Goal: Transaction & Acquisition: Book appointment/travel/reservation

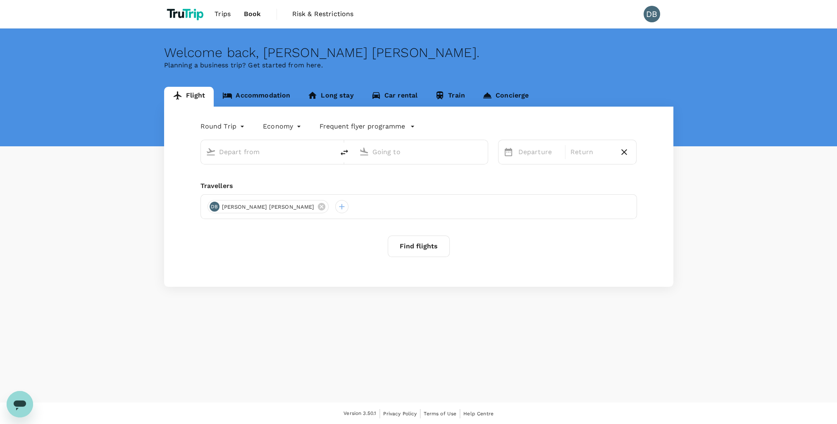
type input "Singapore Changi (SIN)"
type input "[PERSON_NAME] Intl (DEL)"
type input "Singapore Changi (SIN)"
type input "[PERSON_NAME] Intl (DEL)"
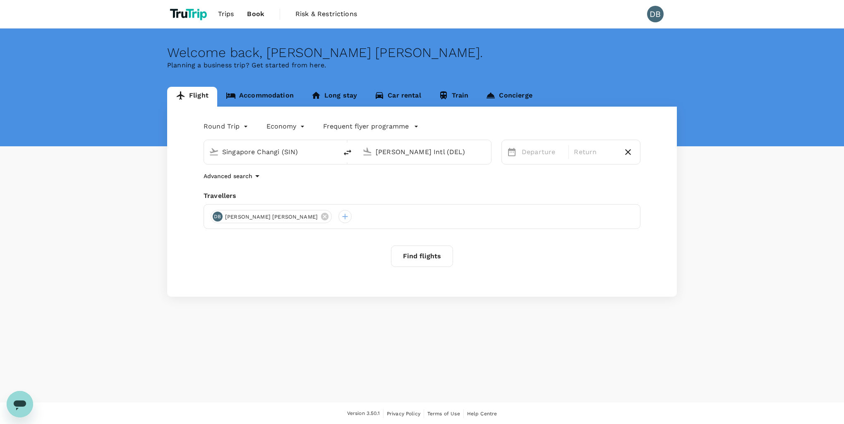
click at [243, 128] on body "Trips Book Risk & Restrictions DB Welcome back , [PERSON_NAME] [PERSON_NAME] . …" at bounding box center [422, 212] width 844 height 425
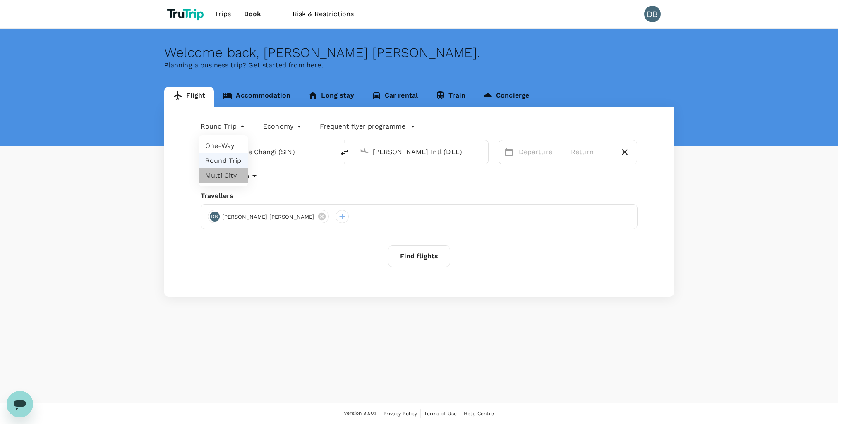
click at [226, 178] on li "Multi City" at bounding box center [224, 175] width 50 height 15
type input "multicity"
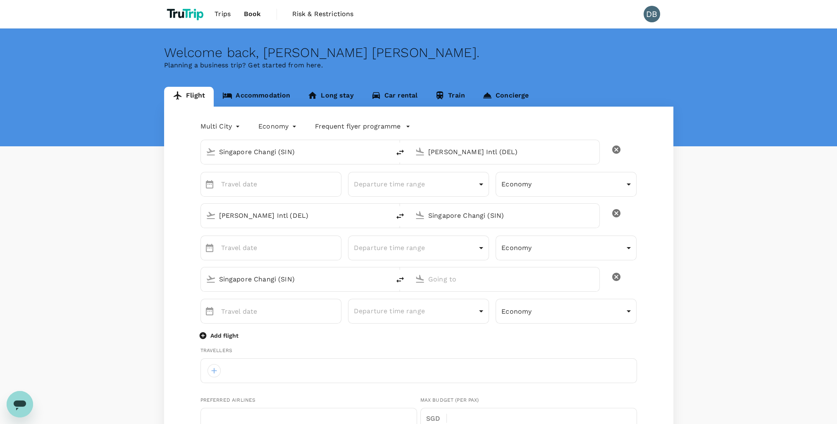
type input "[EMAIL_ADDRESS][DOMAIN_NAME]"
type input "65"
type input "92322751"
click at [545, 148] on input "Indira Gandhi Intl (DEL)" at bounding box center [505, 152] width 154 height 13
click at [536, 153] on input "Indira Gandhi Intl (DEL)" at bounding box center [505, 152] width 154 height 13
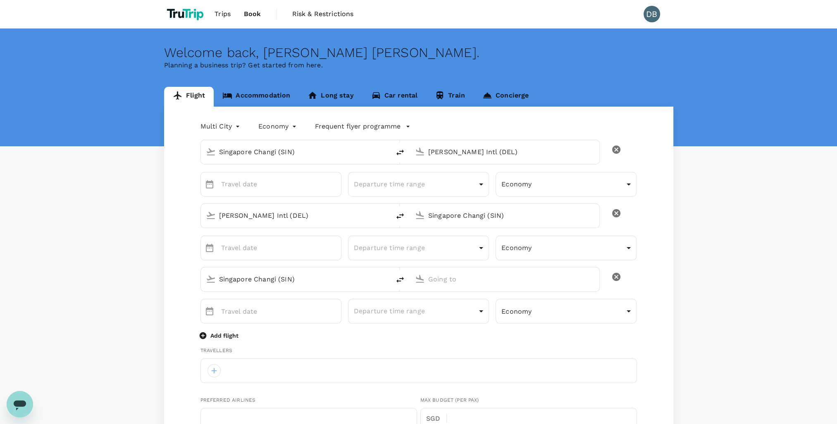
drag, startPoint x: 541, startPoint y: 153, endPoint x: 411, endPoint y: 143, distance: 130.7
click at [425, 144] on div "Indira Gandhi Intl (DEL)" at bounding box center [510, 150] width 170 height 17
click at [443, 170] on p "Shanghai, China" at bounding box center [517, 169] width 165 height 8
type input "Shanghai, China (any)"
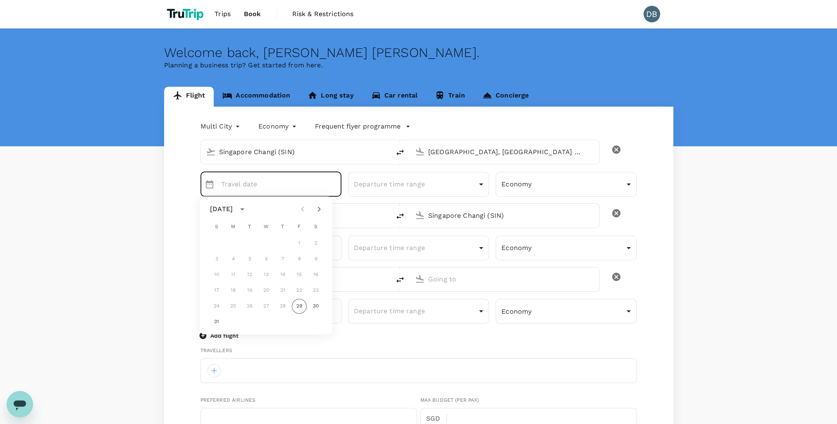
click at [247, 208] on icon "calendar view is open, switch to year view" at bounding box center [242, 209] width 10 height 10
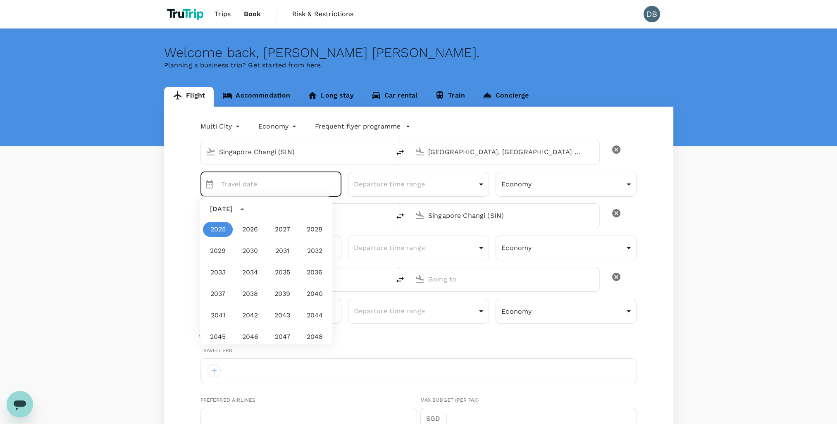
click at [172, 219] on div "Multi City multicity Economy economy Frequent flyer programme Singapore Changi …" at bounding box center [419, 429] width 510 height 644
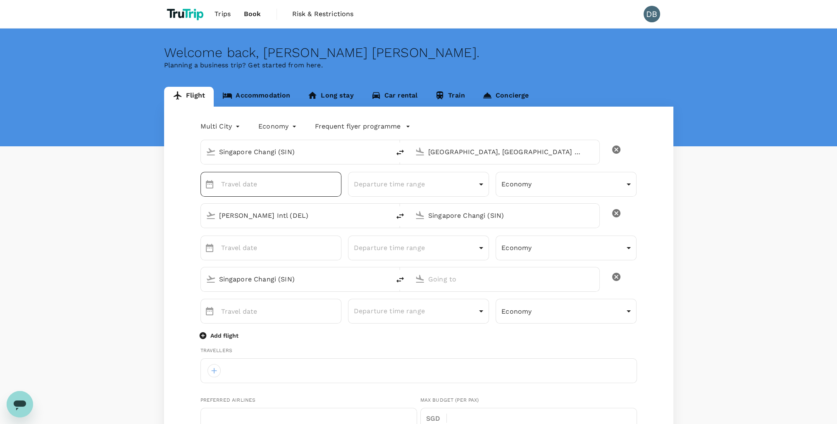
type input "DD MMMM"
click at [279, 188] on input "DD MMMM" at bounding box center [281, 184] width 120 height 25
click at [309, 194] on input "DD MMMM" at bounding box center [281, 184] width 120 height 25
click at [213, 186] on icon "Choose date" at bounding box center [209, 184] width 7 height 8
click at [215, 323] on button "31" at bounding box center [216, 322] width 15 height 15
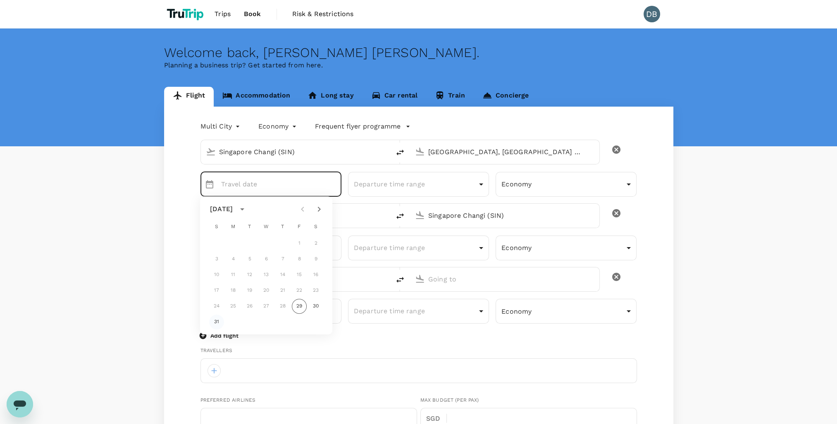
type input "31 Aug"
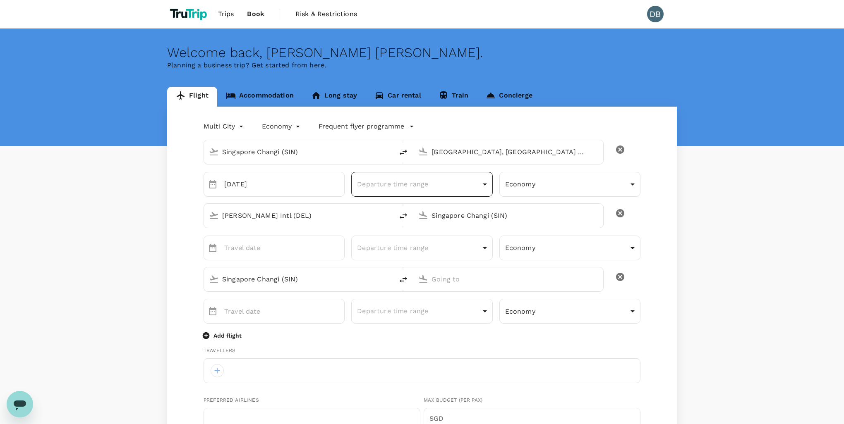
click at [416, 184] on body "Trips Book Risk & Restrictions DB Welcome back , David Clive . Planning a busin…" at bounding box center [422, 401] width 844 height 803
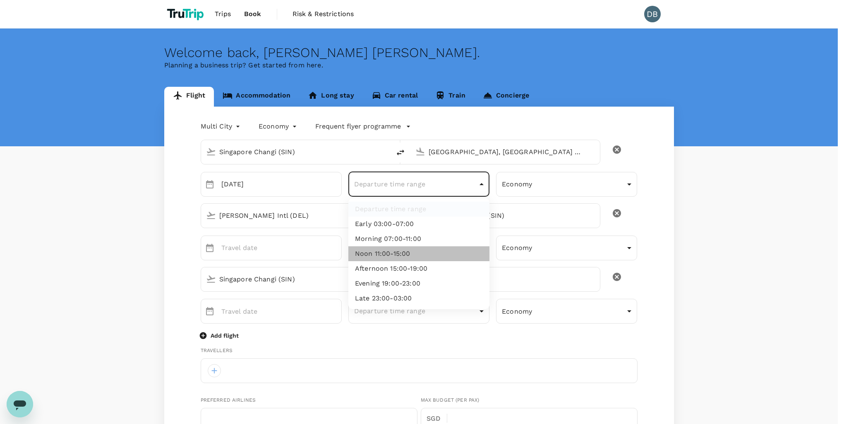
click at [404, 256] on li "Noon 11:00-15:00" at bounding box center [418, 253] width 141 height 15
type input "noon"
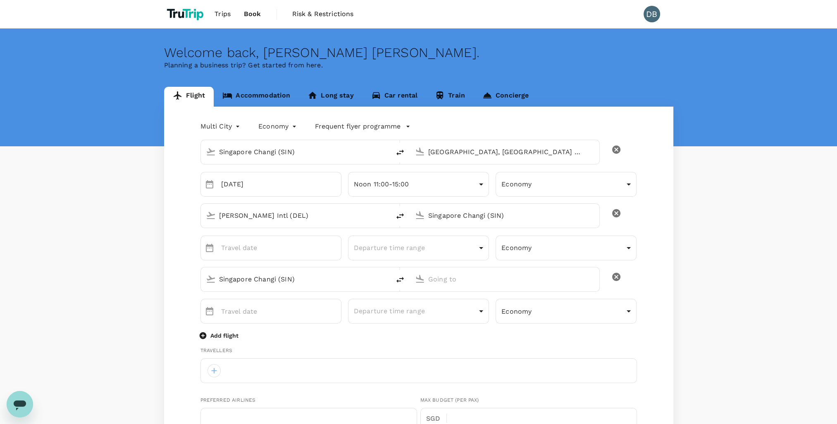
click at [310, 216] on input "Indira Gandhi Intl (DEL)" at bounding box center [296, 215] width 154 height 13
click at [209, 214] on icon at bounding box center [211, 216] width 10 height 10
click at [340, 219] on input "Indira Gandhi Intl (DEL)" at bounding box center [296, 215] width 154 height 13
drag, startPoint x: 332, startPoint y: 219, endPoint x: 172, endPoint y: 210, distance: 160.7
click at [172, 210] on div "Multi City multicity Economy economy Frequent flyer programme Singapore Changi …" at bounding box center [419, 429] width 510 height 644
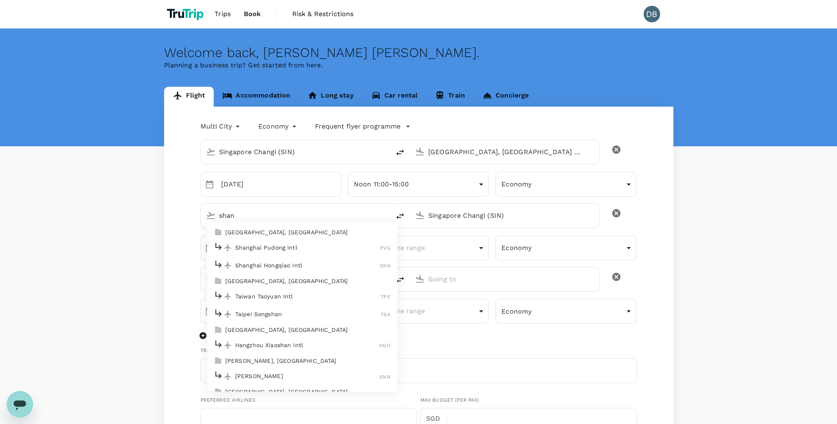
click at [275, 248] on p "Shanghai Pudong Intl" at bounding box center [307, 248] width 145 height 8
type input "Shanghai Pudong Intl (PVG)"
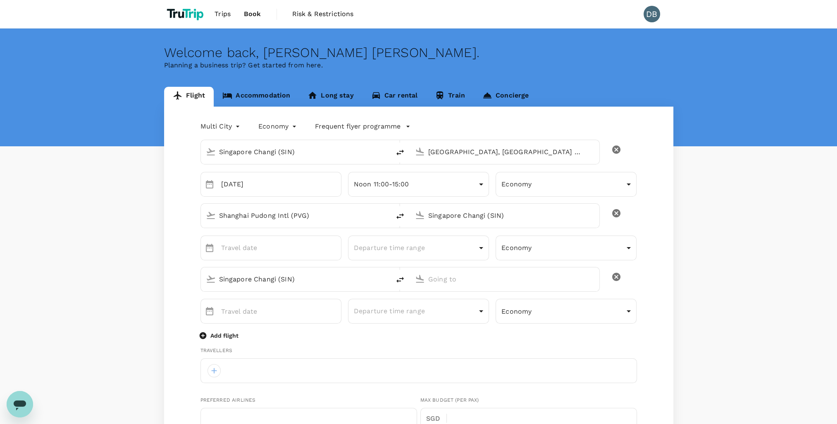
click at [329, 219] on input "Shanghai Pudong Intl (PVG)" at bounding box center [296, 215] width 154 height 13
click at [513, 158] on input "Shanghai, China (any)" at bounding box center [505, 152] width 154 height 13
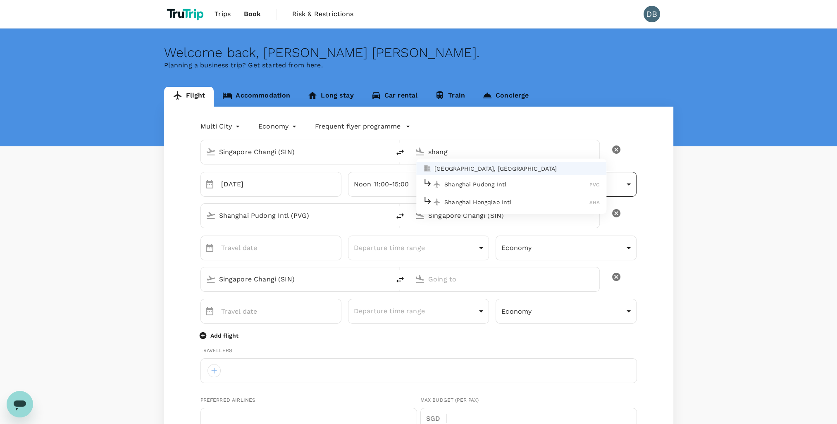
click at [500, 186] on p "Shanghai Pudong Intl" at bounding box center [517, 184] width 145 height 8
type input "Shanghai Pudong Intl (PVG)"
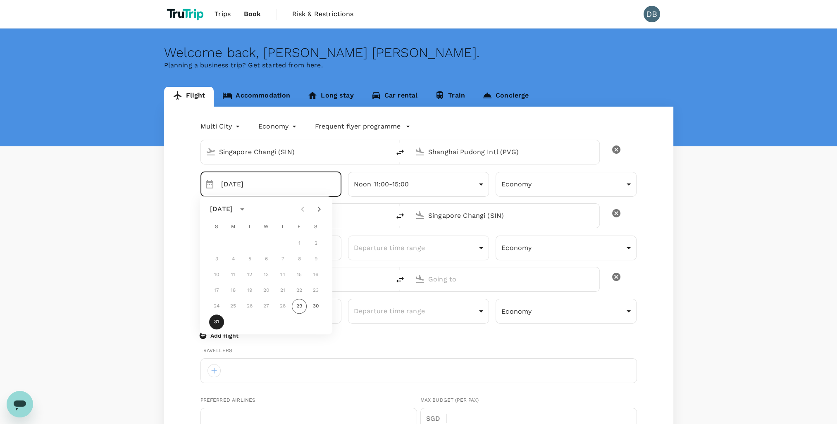
click at [716, 256] on div "Flight Accommodation Long stay Car rental Train Concierge Multi City multicity …" at bounding box center [418, 419] width 837 height 664
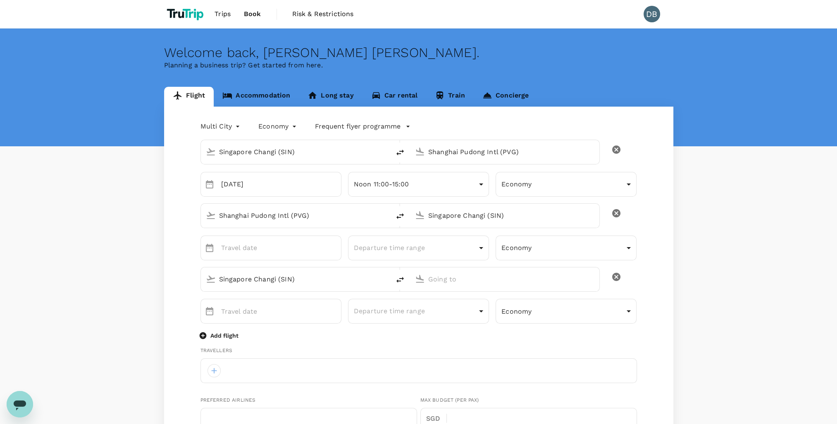
click at [519, 216] on input "Singapore Changi (SIN)" at bounding box center [505, 215] width 154 height 13
click at [473, 234] on p "Hong Kong, Hong Kong" at bounding box center [517, 232] width 165 height 8
type input "Hong Kong, Hong Kong (any)"
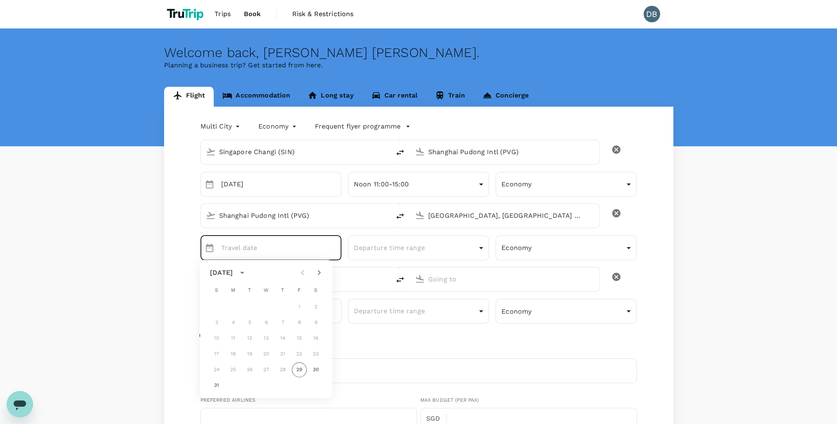
click at [319, 275] on icon "Next month" at bounding box center [319, 273] width 10 height 10
click at [249, 307] on button "2" at bounding box center [249, 307] width 15 height 15
type input "02 Sep"
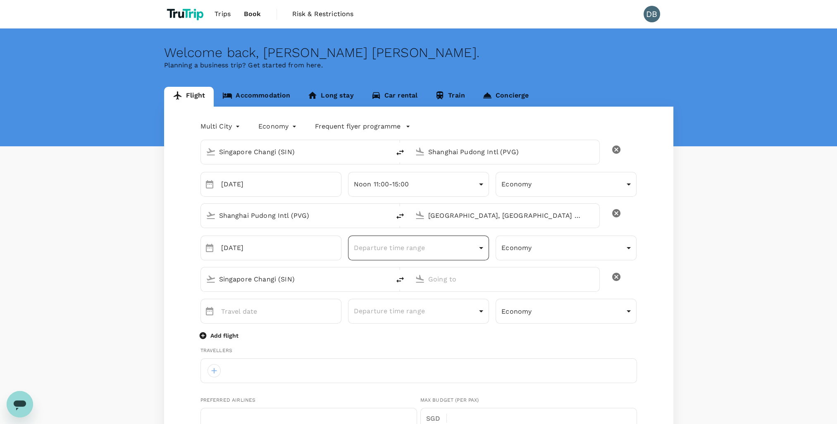
click at [460, 247] on body "Trips Book Risk & Restrictions DB Welcome back , David Clive . Planning a busin…" at bounding box center [418, 401] width 837 height 803
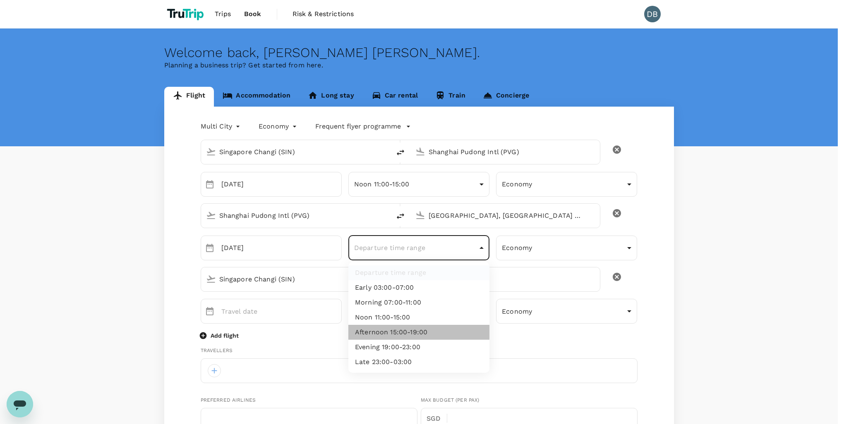
click at [419, 335] on li "Afternoon 15:00-19:00" at bounding box center [418, 332] width 141 height 15
type input "afternoon"
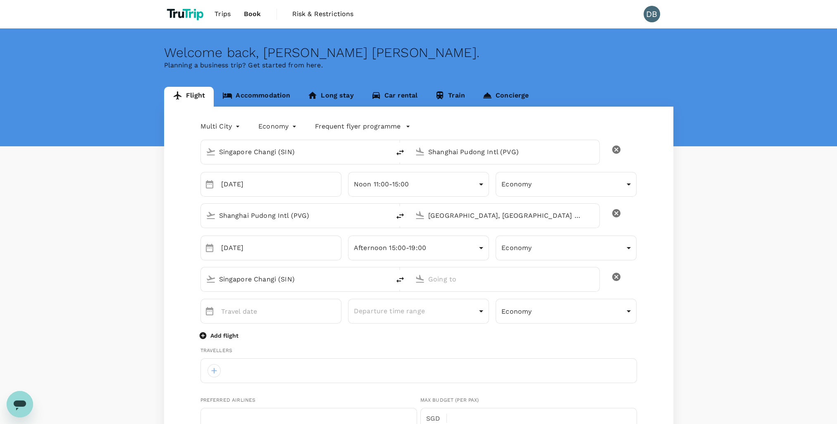
click at [303, 280] on input "Singapore Changi (SIN)" at bounding box center [296, 279] width 154 height 13
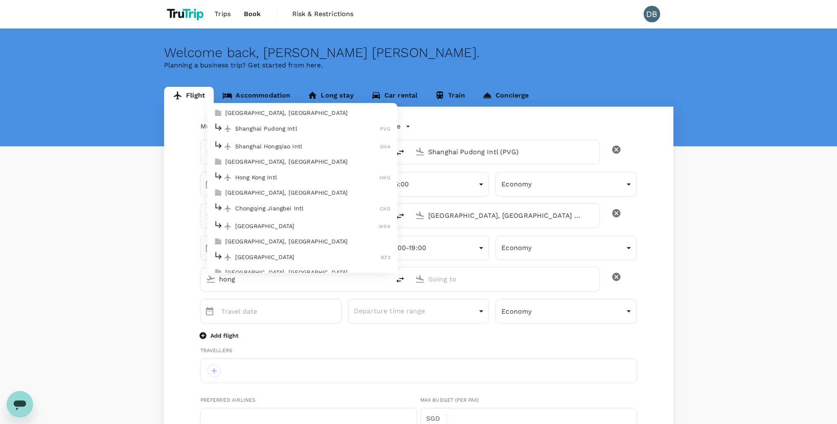
click at [265, 176] on p "Hong Kong Intl" at bounding box center [307, 177] width 145 height 8
type input "Hong Kong Intl (HKG)"
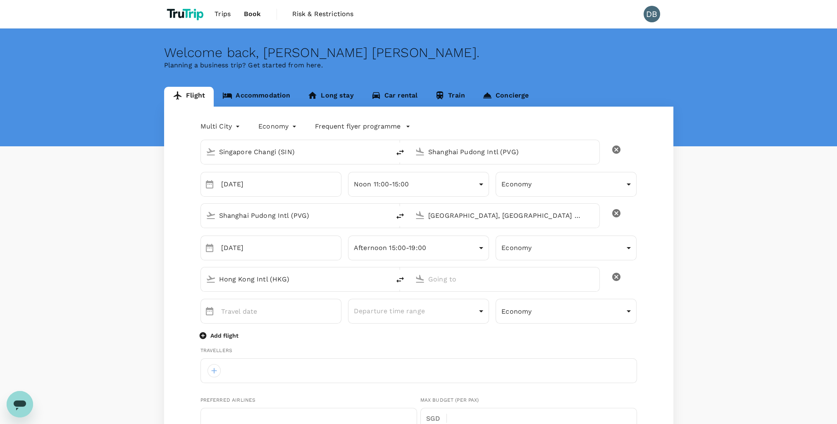
click at [455, 277] on input "text" at bounding box center [505, 279] width 154 height 13
click at [460, 296] on p "Singapore, Singapore" at bounding box center [517, 296] width 165 height 8
type input "Singapore, Singapore (any)"
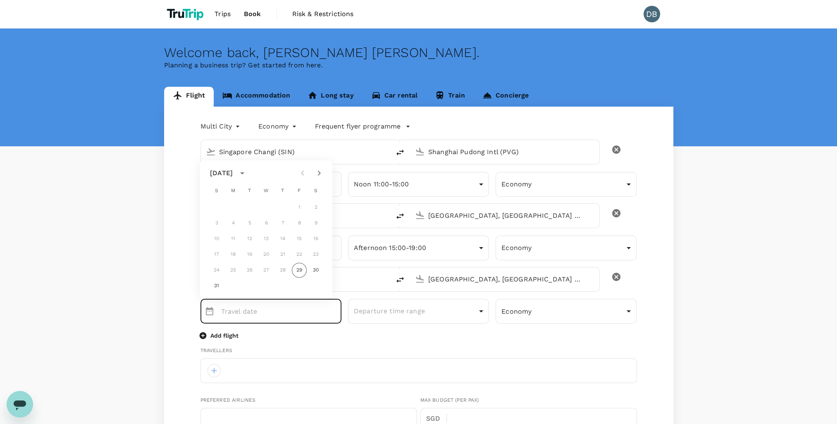
click at [320, 174] on icon "Next month" at bounding box center [319, 173] width 3 height 5
click at [299, 206] on button "5" at bounding box center [299, 207] width 15 height 15
type input "05 Sep"
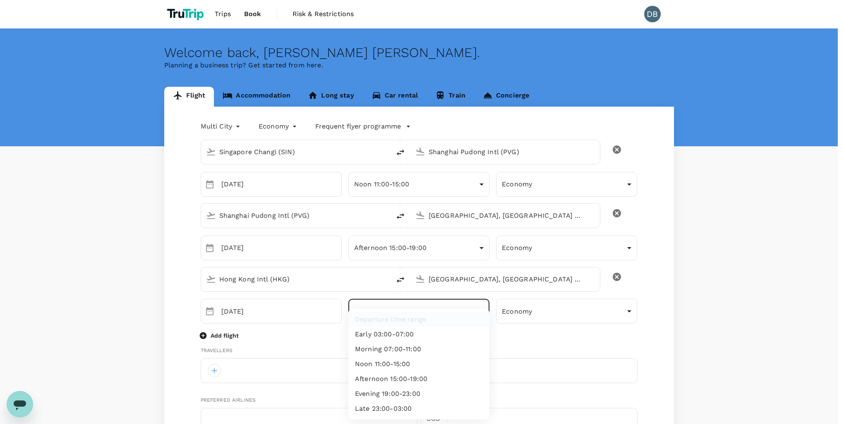
click at [421, 315] on body "Trips Book Risk & Restrictions DB Welcome back , David Clive . Planning a busin…" at bounding box center [422, 401] width 844 height 803
click at [410, 363] on li "Noon 11:00-15:00" at bounding box center [418, 364] width 141 height 15
type input "noon"
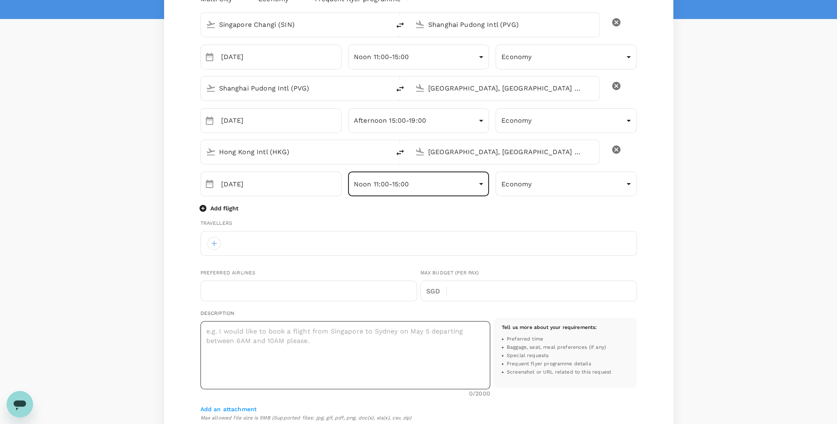
scroll to position [165, 0]
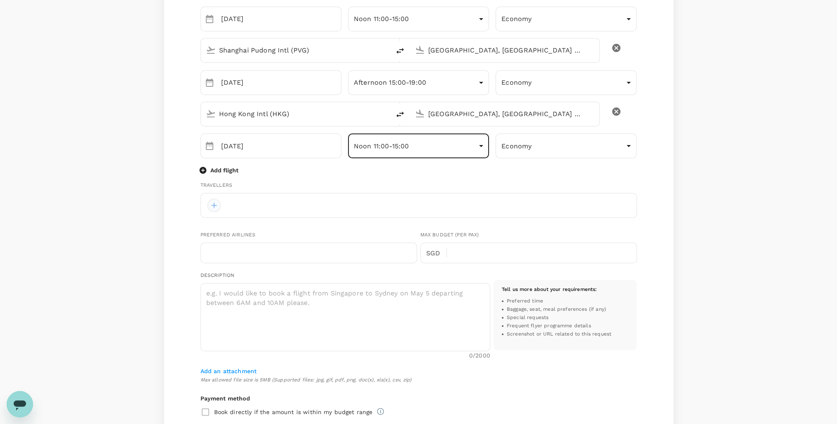
click at [215, 205] on div at bounding box center [214, 205] width 13 height 13
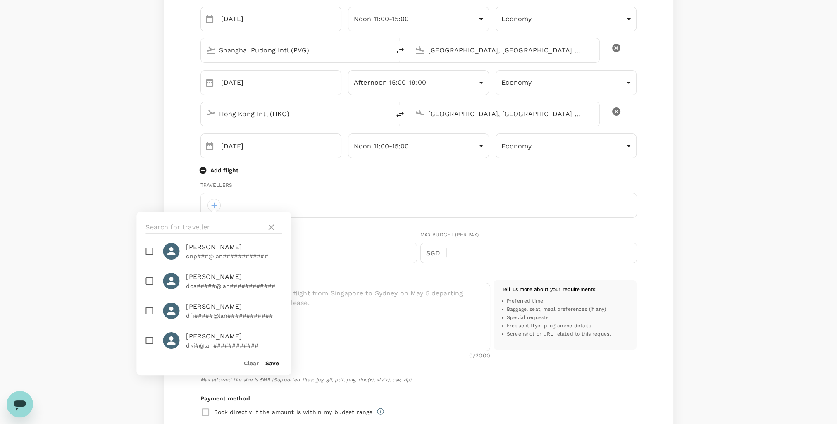
scroll to position [289, 0]
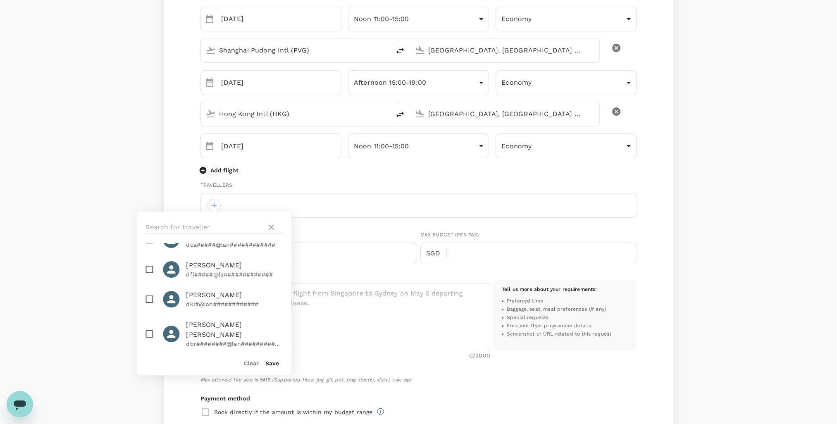
click at [232, 340] on p "dbr########@lan############" at bounding box center [234, 344] width 96 height 8
checkbox input "true"
click at [273, 365] on button "Save" at bounding box center [273, 363] width 14 height 7
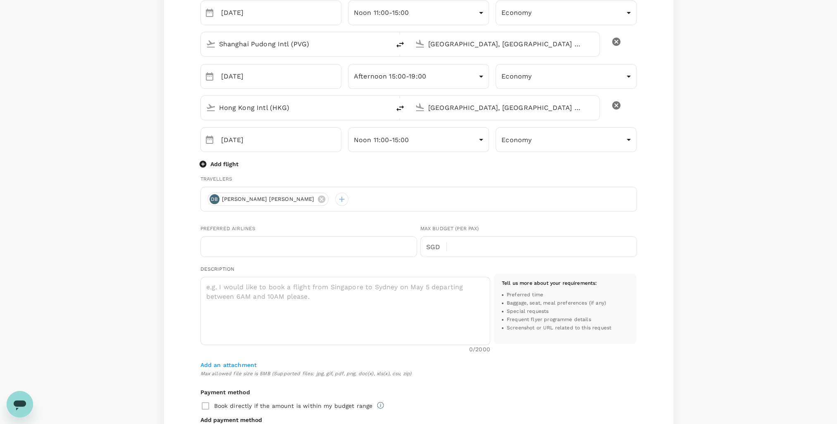
scroll to position [165, 0]
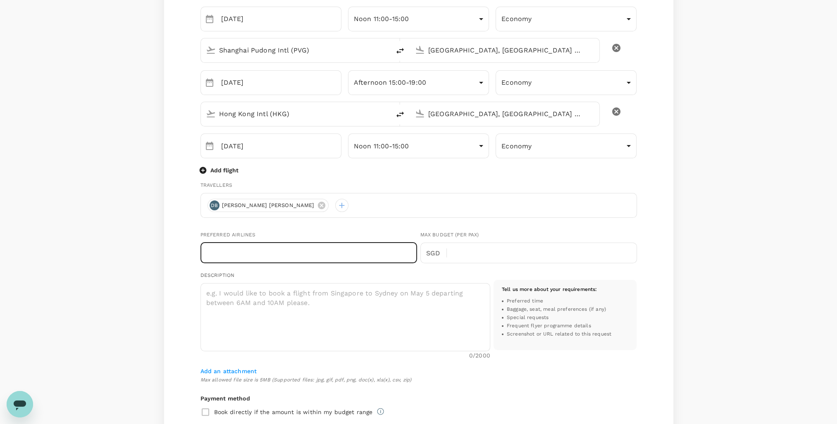
click at [262, 256] on input "text" at bounding box center [309, 253] width 217 height 21
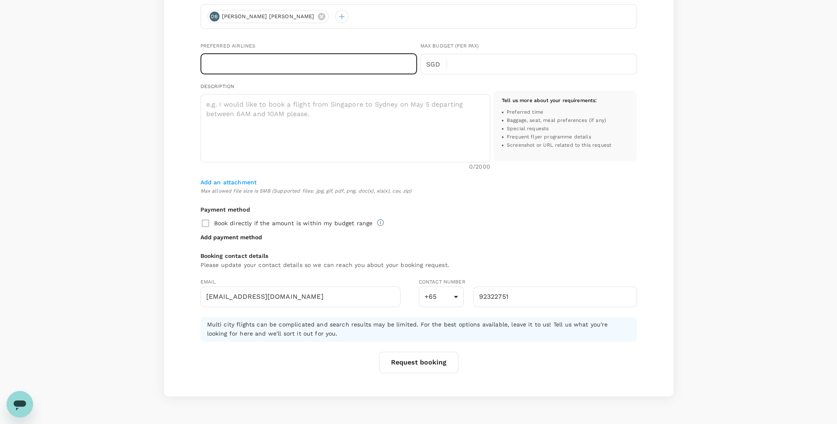
scroll to position [377, 0]
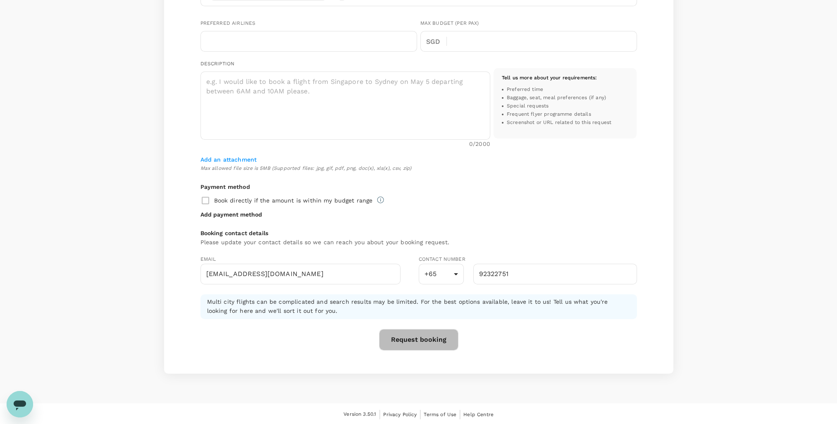
click at [422, 336] on button "Request booking" at bounding box center [418, 340] width 79 height 22
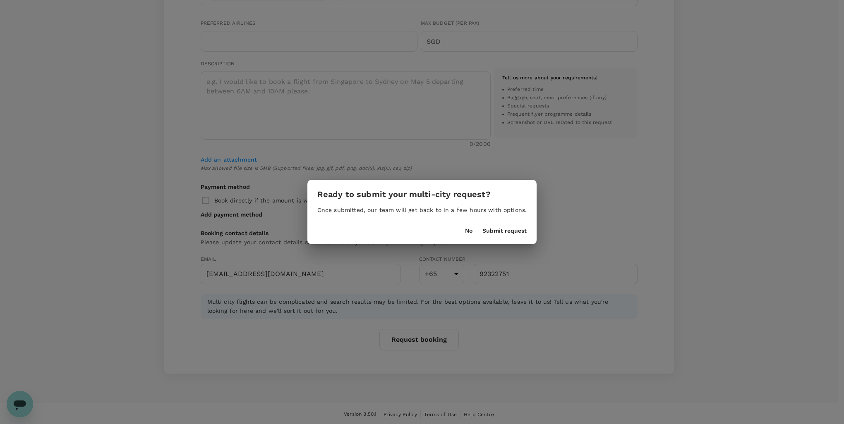
click at [465, 232] on button "No" at bounding box center [468, 231] width 7 height 7
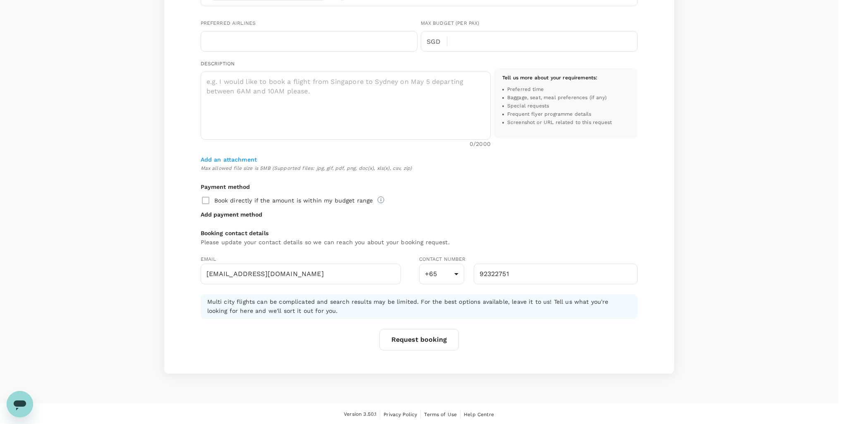
click at [465, 232] on button "No" at bounding box center [468, 231] width 7 height 7
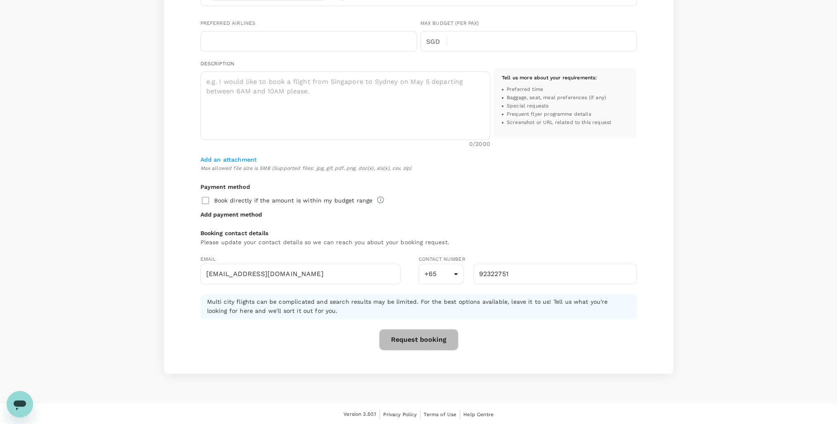
click at [430, 339] on button "Request booking" at bounding box center [418, 340] width 79 height 22
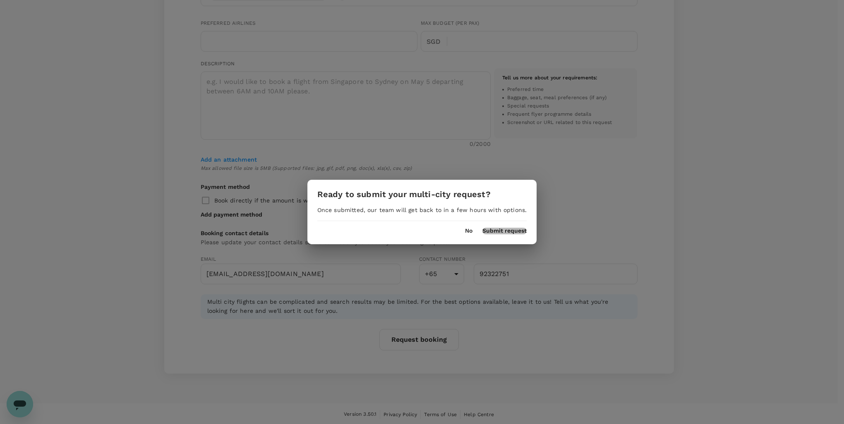
click at [502, 229] on button "Submit request" at bounding box center [504, 231] width 44 height 7
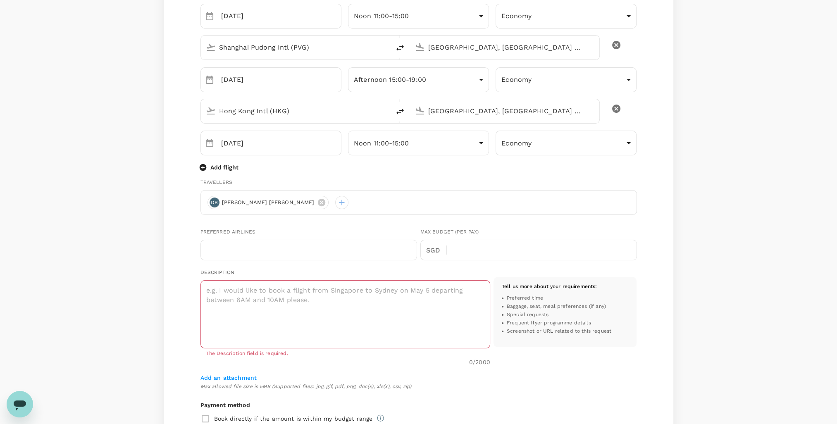
scroll to position [133, 0]
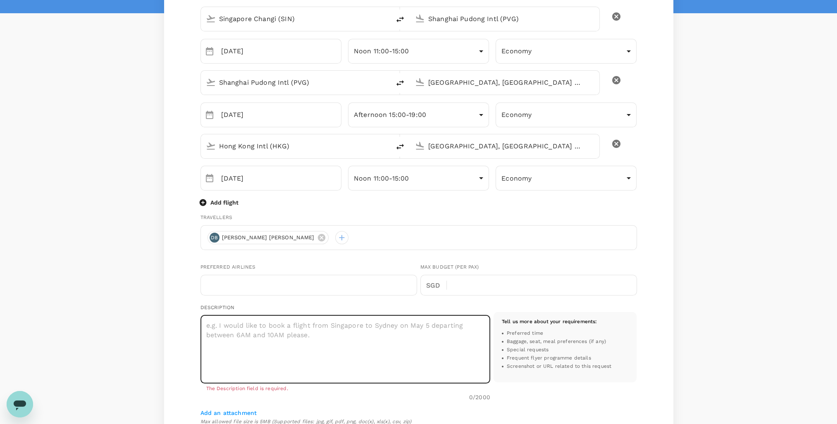
click at [340, 335] on textarea at bounding box center [346, 350] width 290 height 68
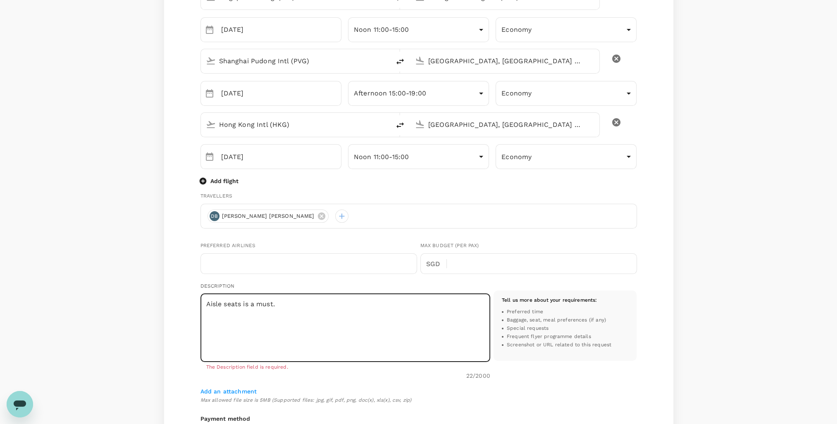
scroll to position [175, 0]
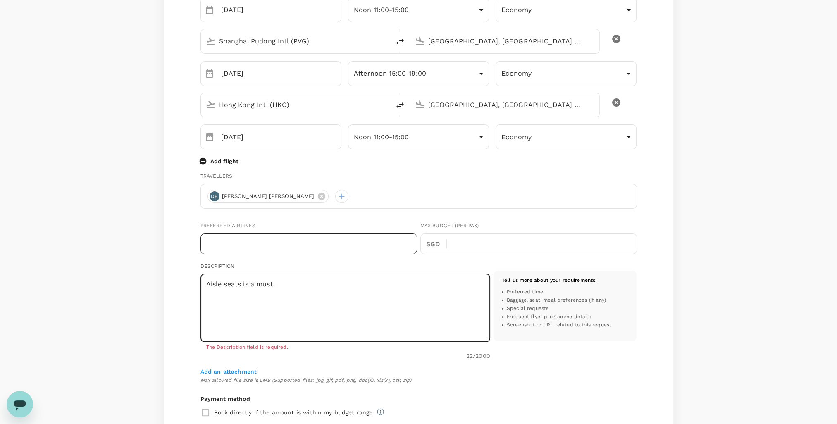
type textarea "Aisle seats is a must."
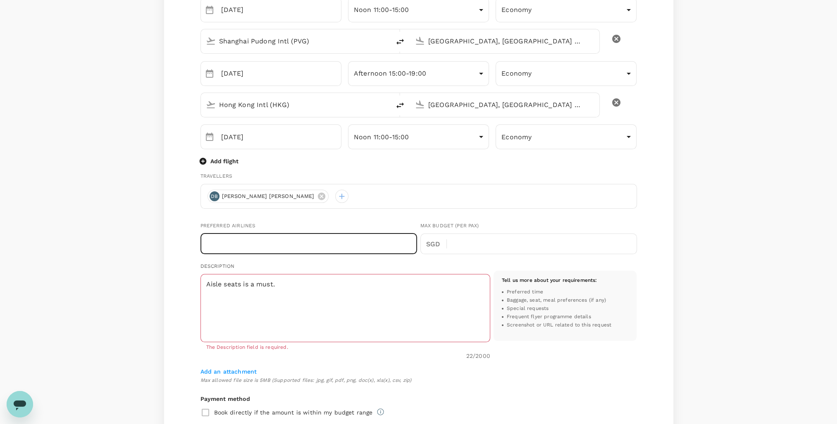
click at [287, 241] on input "text" at bounding box center [309, 244] width 217 height 21
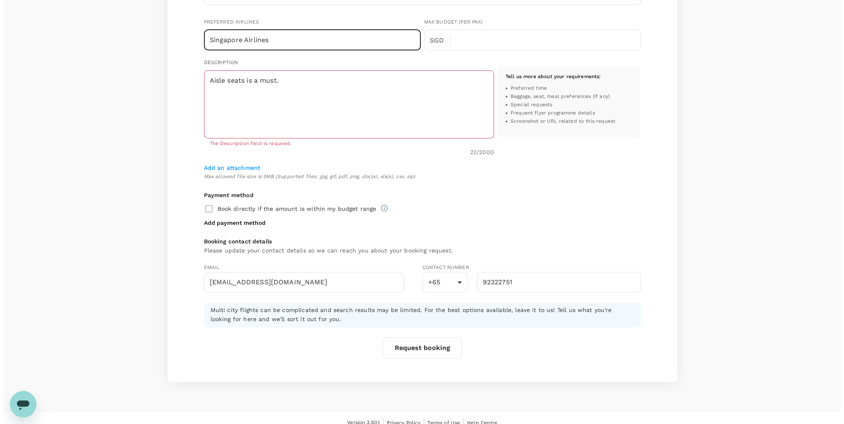
scroll to position [387, 0]
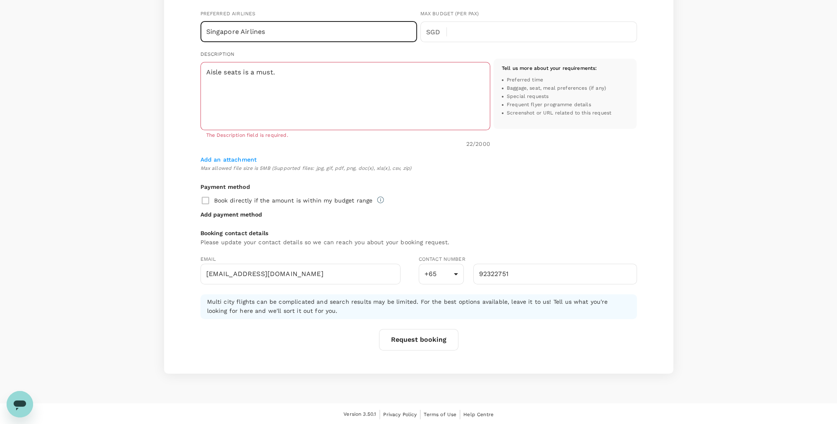
type input "Singapore Airlines"
click at [421, 338] on button "Request booking" at bounding box center [418, 340] width 79 height 22
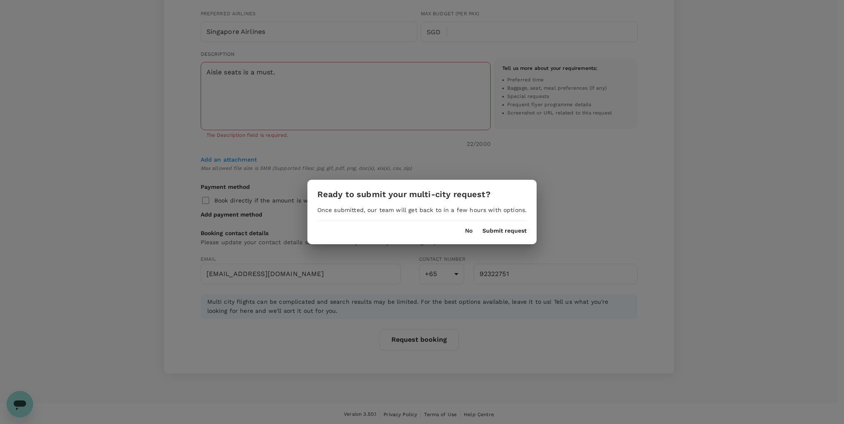
click at [505, 229] on button "Submit request" at bounding box center [504, 231] width 44 height 7
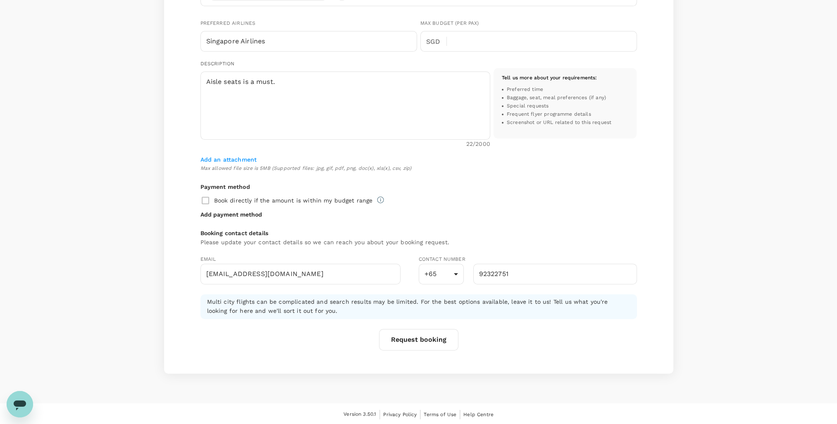
scroll to position [0, 0]
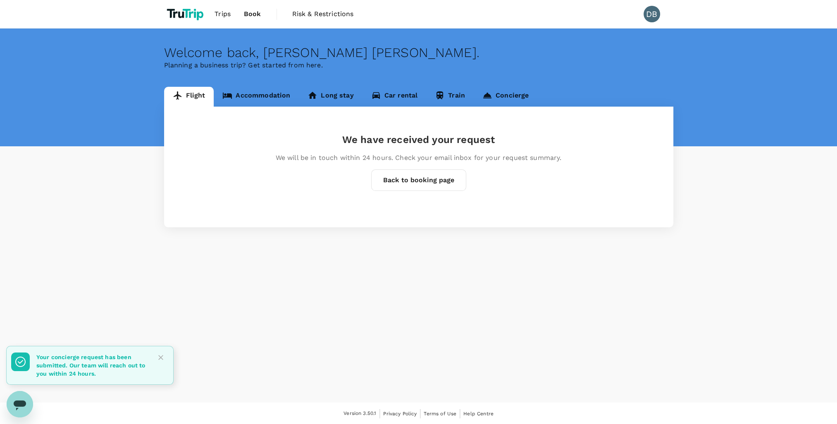
click at [259, 96] on link "Accommodation" at bounding box center [256, 97] width 85 height 20
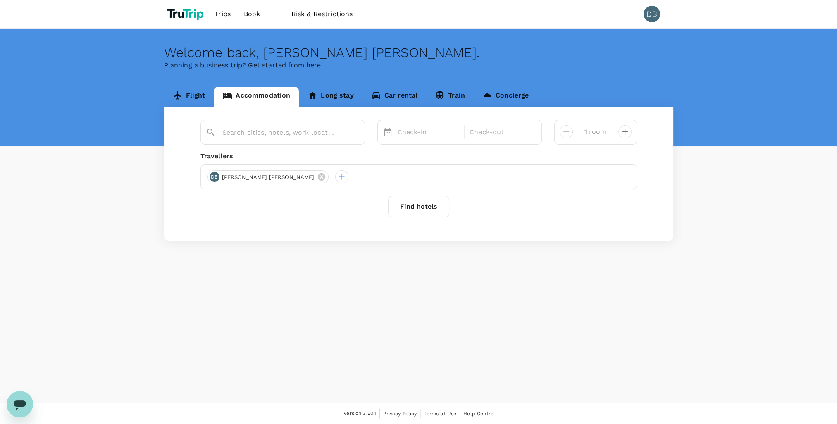
click at [258, 177] on span "David Clive BROADSTOCK" at bounding box center [268, 177] width 103 height 8
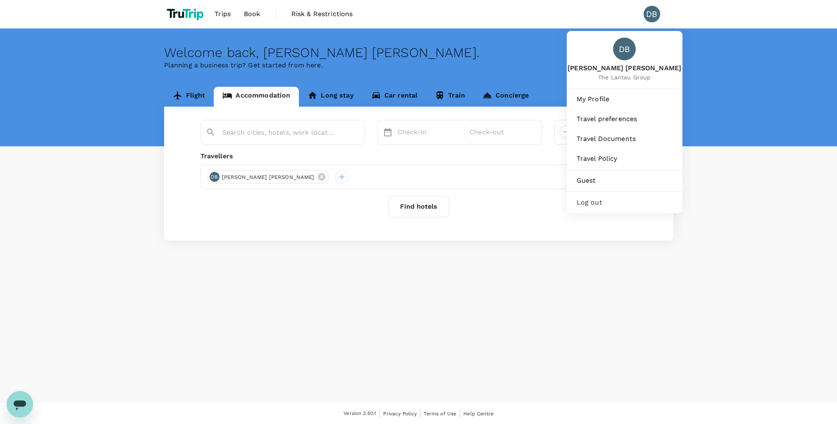
click at [646, 12] on div "DB" at bounding box center [652, 14] width 17 height 17
click at [596, 100] on span "My Profile" at bounding box center [625, 99] width 96 height 10
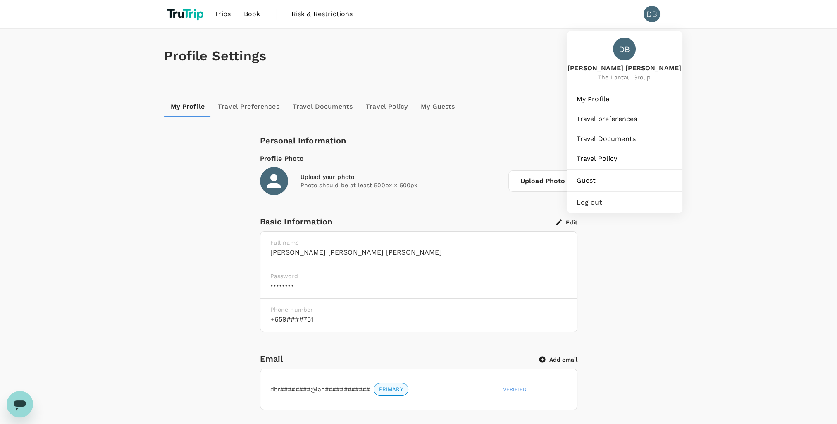
click at [649, 10] on div "DB" at bounding box center [652, 14] width 17 height 17
click at [620, 140] on span "Travel Documents" at bounding box center [625, 139] width 96 height 10
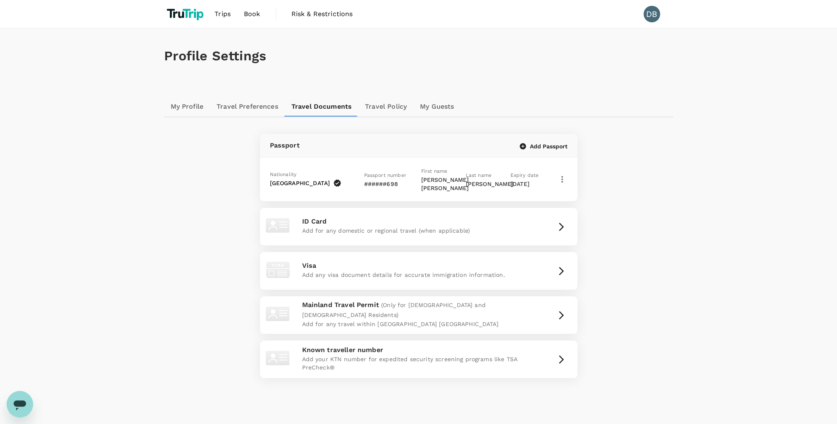
click at [564, 178] on icon "button" at bounding box center [562, 180] width 10 height 10
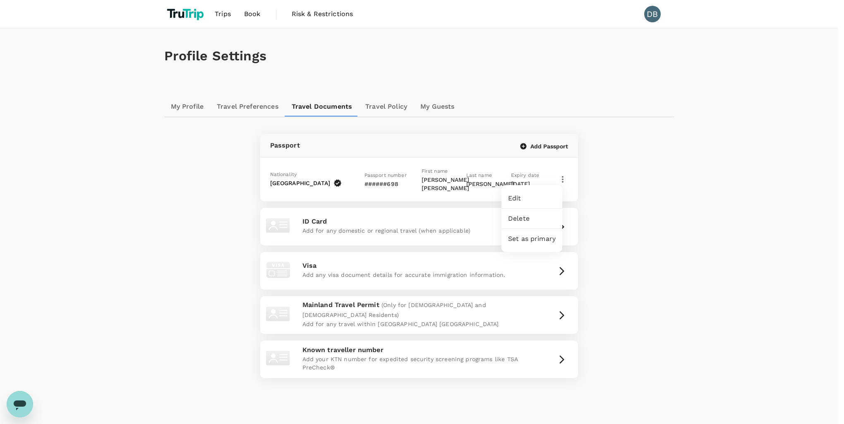
click at [522, 202] on span "Edit" at bounding box center [532, 199] width 48 height 10
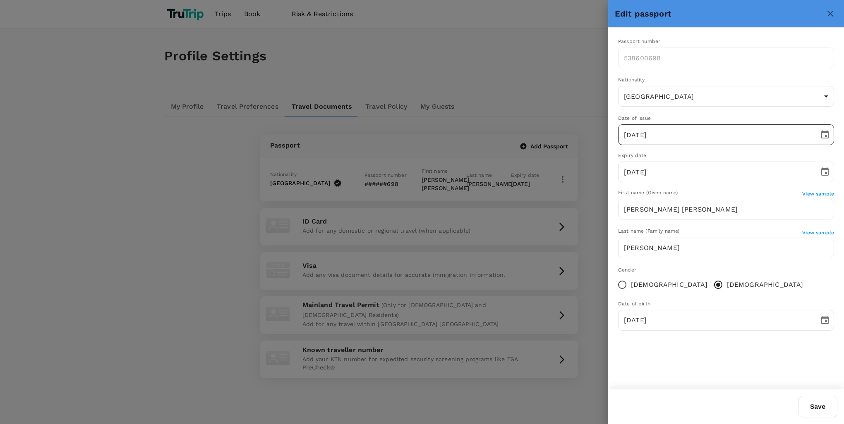
drag, startPoint x: 658, startPoint y: 60, endPoint x: 738, endPoint y: 141, distance: 114.1
click at [739, 144] on div "Passport number 538600698 ​ Nationality United Kingdom GB ​ Date of issue 08/02…" at bounding box center [726, 188] width 236 height 320
drag, startPoint x: 648, startPoint y: 60, endPoint x: 675, endPoint y: 327, distance: 268.1
click at [679, 325] on input "19/07/1982" at bounding box center [715, 320] width 195 height 21
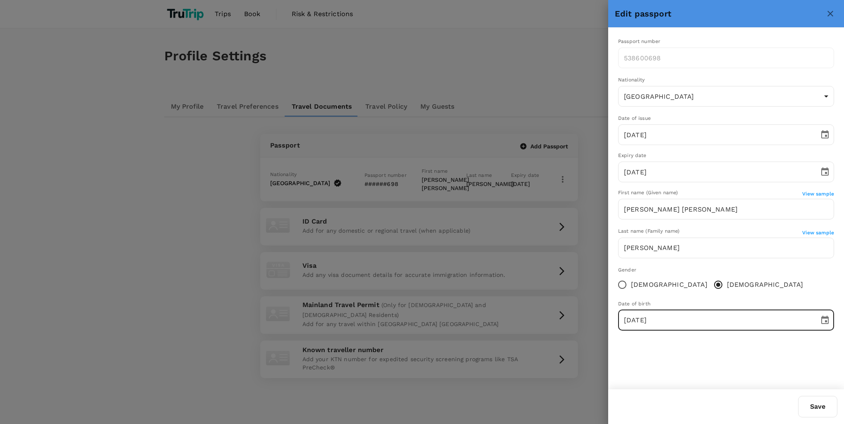
click at [691, 361] on div "Passport number 538600698 ​ Nationality United Kingdom GB ​ Date of issue 08/02…" at bounding box center [726, 209] width 236 height 362
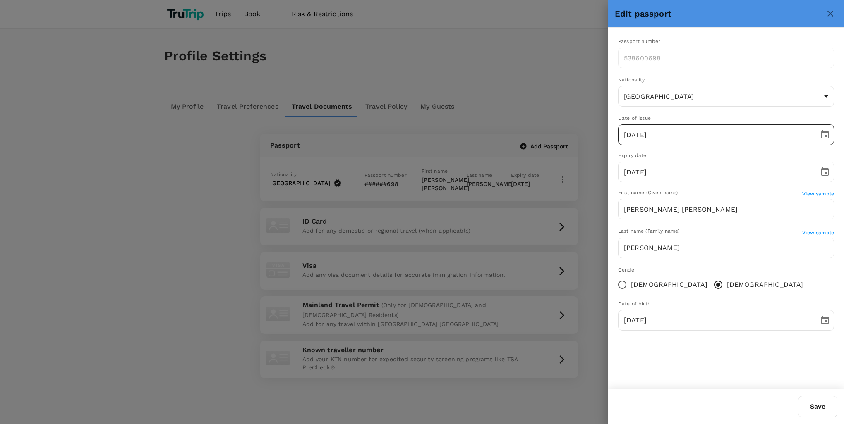
click at [828, 140] on button "Choose date, selected date is Feb 8, 2017" at bounding box center [824, 135] width 17 height 17
click at [739, 160] on icon "Next month" at bounding box center [737, 158] width 10 height 10
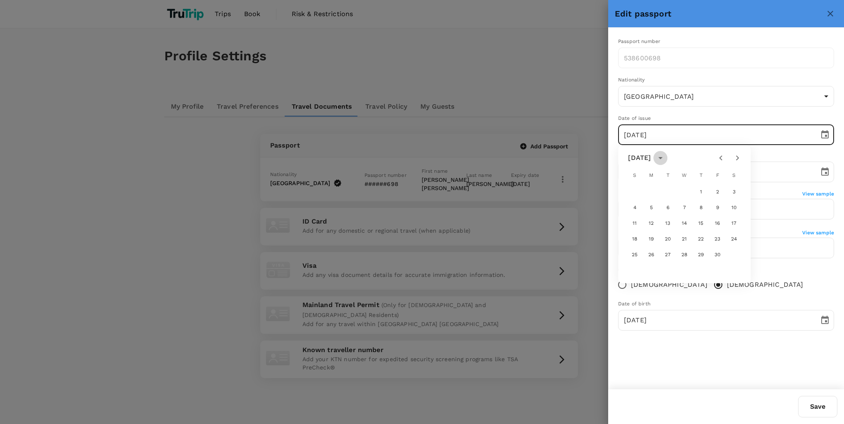
click at [665, 159] on icon "calendar view is open, switch to year view" at bounding box center [660, 158] width 10 height 10
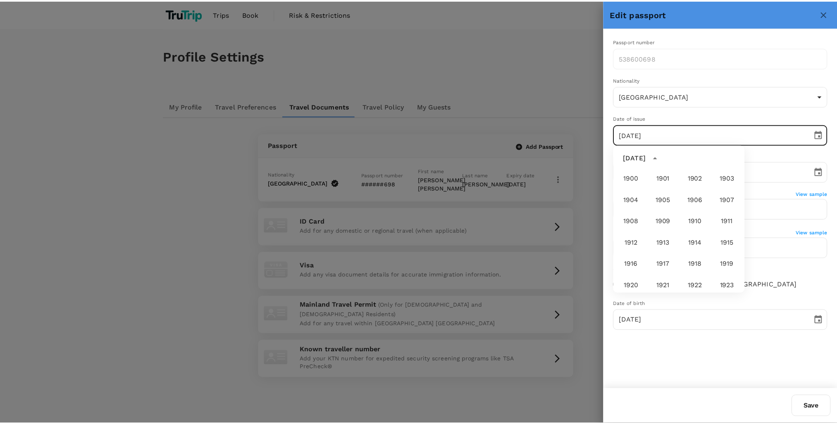
scroll to position [572, 0]
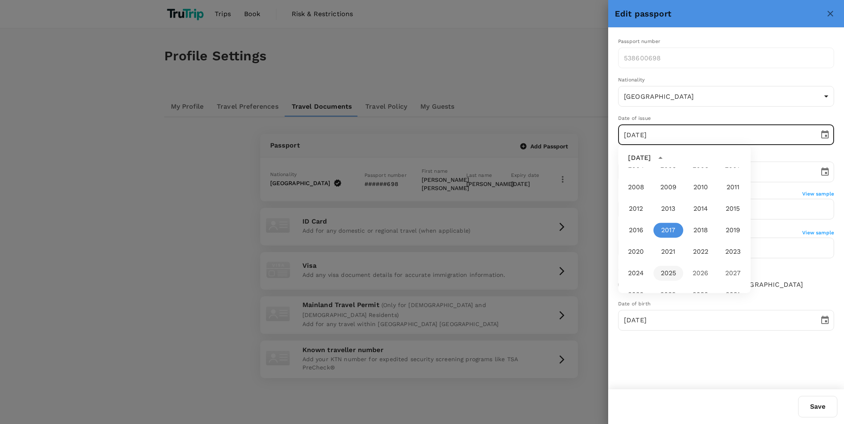
click at [667, 279] on button "2025" at bounding box center [668, 273] width 30 height 15
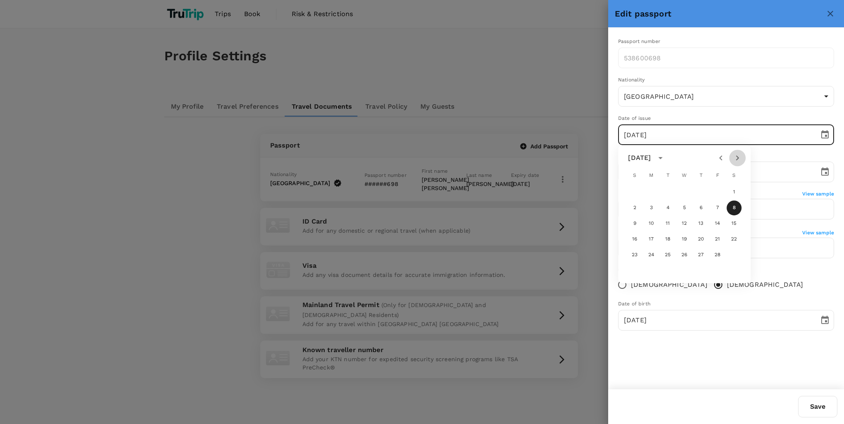
click at [735, 158] on icon "Next month" at bounding box center [737, 158] width 10 height 10
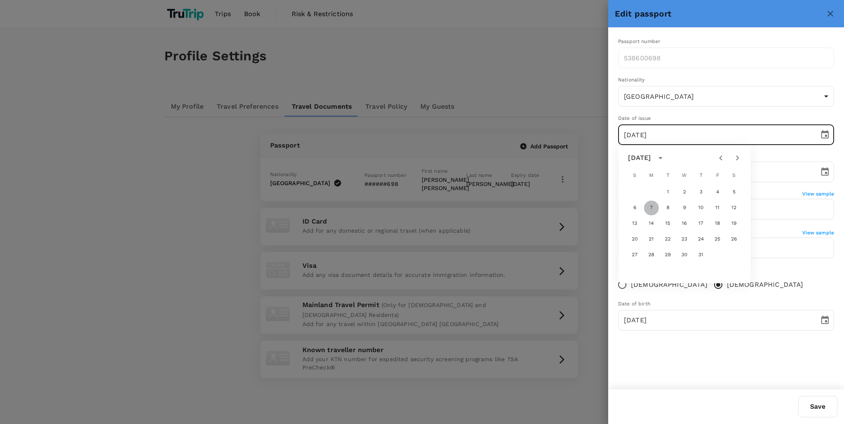
click at [653, 208] on button "7" at bounding box center [650, 208] width 15 height 15
type input "07/07/2025"
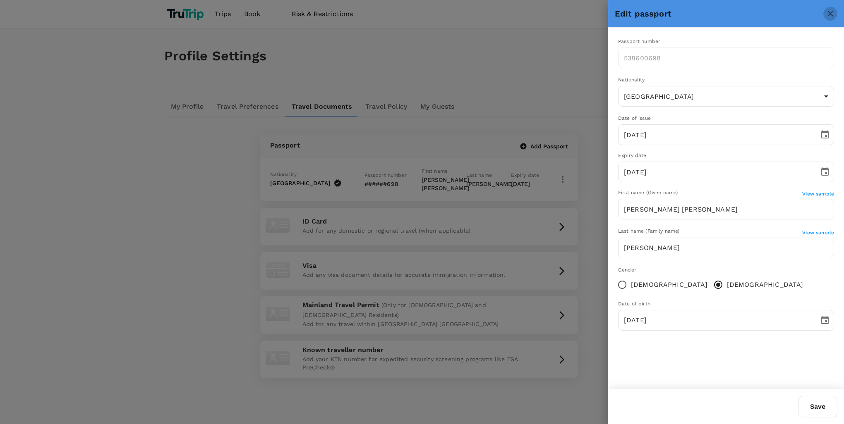
click at [833, 13] on icon "close" at bounding box center [830, 14] width 10 height 10
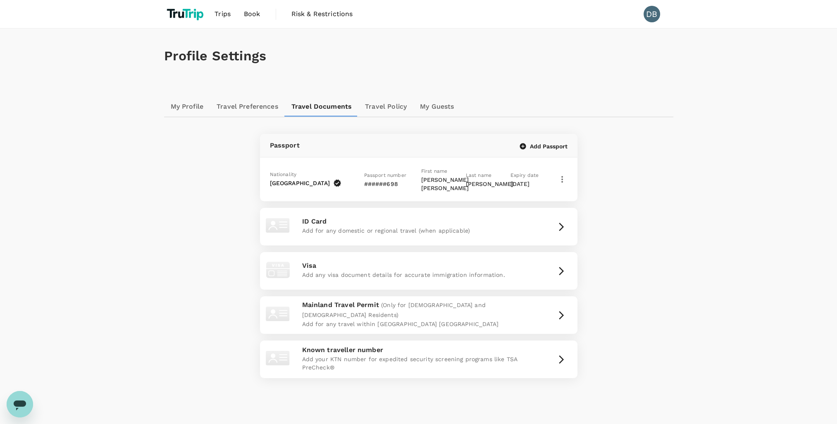
drag, startPoint x: 794, startPoint y: 0, endPoint x: 623, endPoint y: 45, distance: 176.8
click at [608, 75] on div "Profile Settings" at bounding box center [419, 56] width 510 height 55
click at [596, 95] on span "My Profile" at bounding box center [625, 99] width 96 height 10
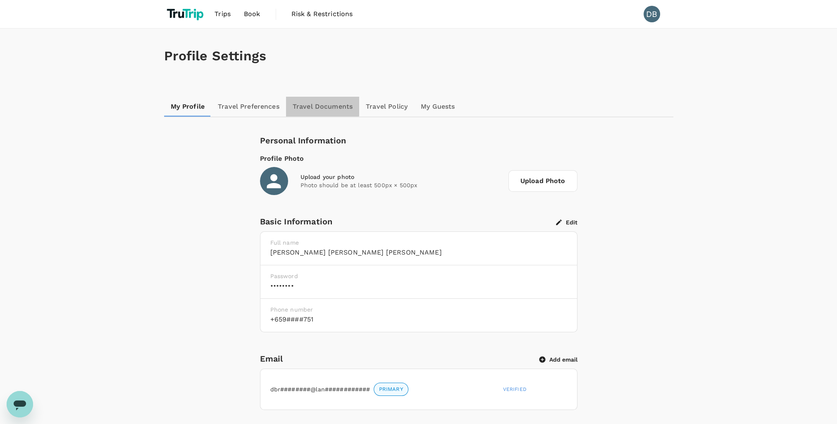
click at [308, 103] on link "Travel Documents" at bounding box center [322, 107] width 73 height 20
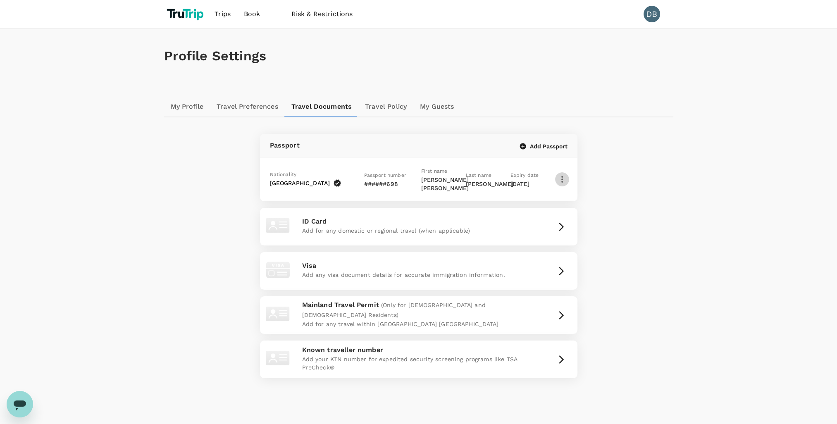
click at [562, 177] on icon "button" at bounding box center [562, 180] width 10 height 10
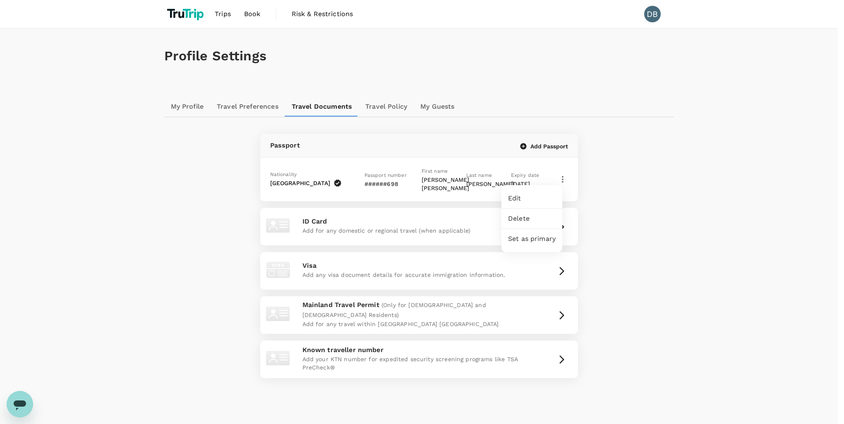
click at [513, 199] on span "Edit" at bounding box center [532, 199] width 48 height 10
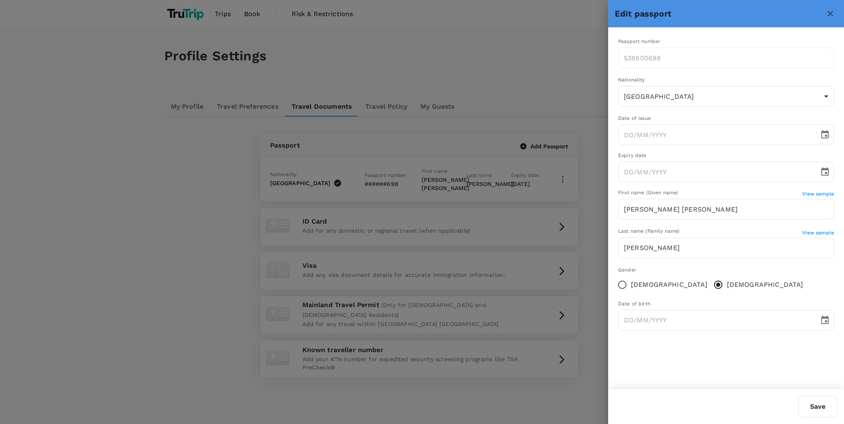
type input "08/02/2017"
type input "08/02/2027"
type input "19/07/1982"
click at [595, 178] on div at bounding box center [422, 212] width 844 height 424
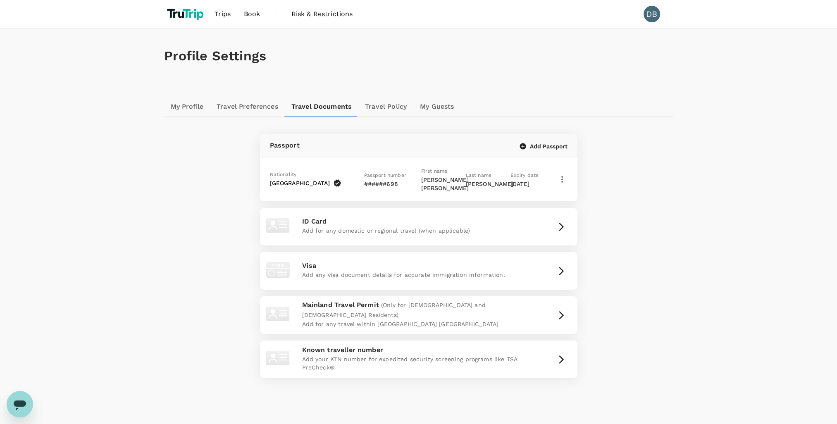
click at [524, 145] on icon "button" at bounding box center [523, 146] width 6 height 6
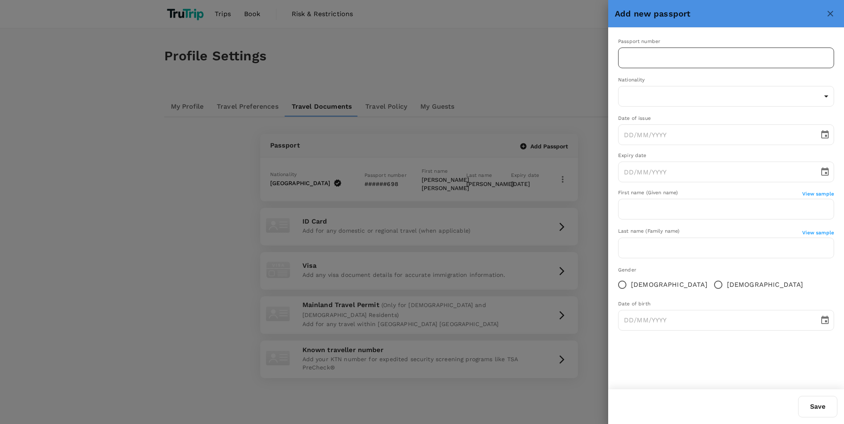
click at [646, 60] on input "text" at bounding box center [726, 58] width 216 height 21
type input "156857600"
click at [665, 98] on body "Trips Book Risk & Restrictions DB Profile Settings My Profile Travel Preference…" at bounding box center [422, 231] width 844 height 462
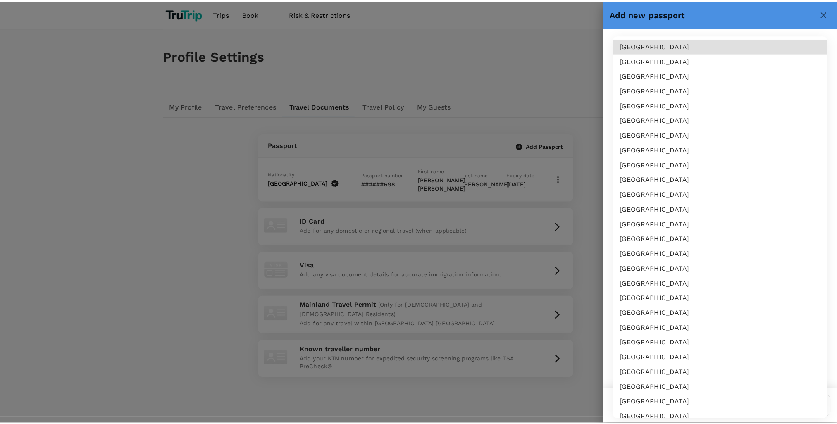
scroll to position [2540, 0]
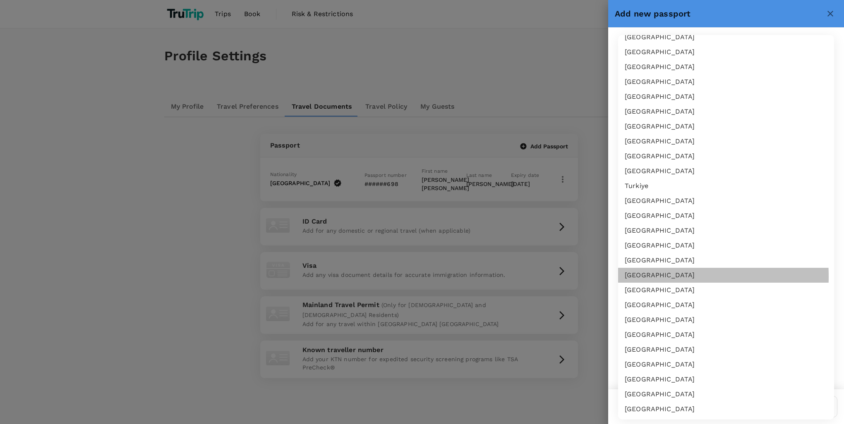
click at [644, 276] on li "United Kingdom" at bounding box center [726, 275] width 216 height 15
type input "GB"
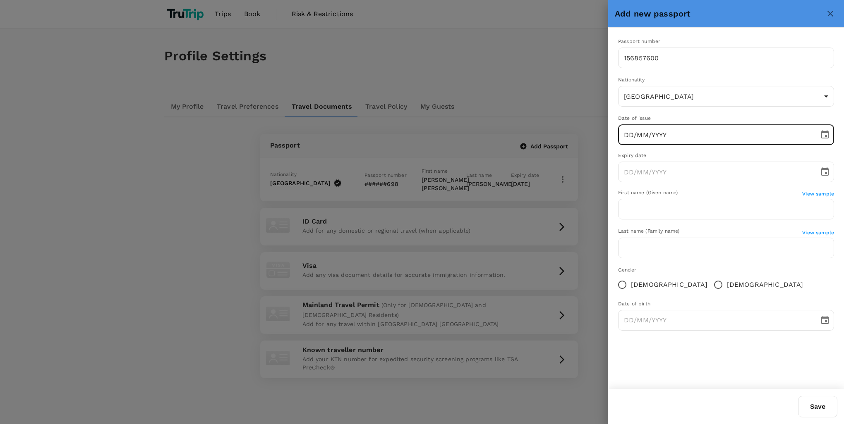
click at [652, 139] on input "DD/MM/YYYY" at bounding box center [715, 134] width 195 height 21
type input "07/07/2025"
click at [684, 166] on input "DD/MM/YYYY" at bounding box center [715, 172] width 195 height 21
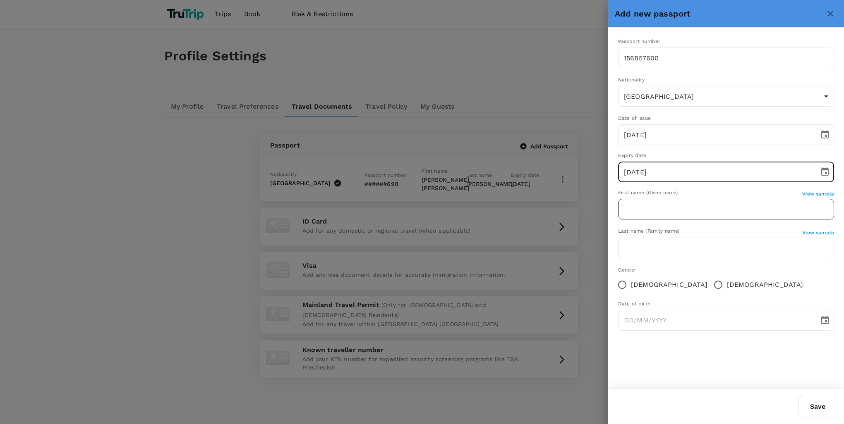
type input "07/07/2035"
click at [636, 216] on input "text" at bounding box center [726, 209] width 216 height 21
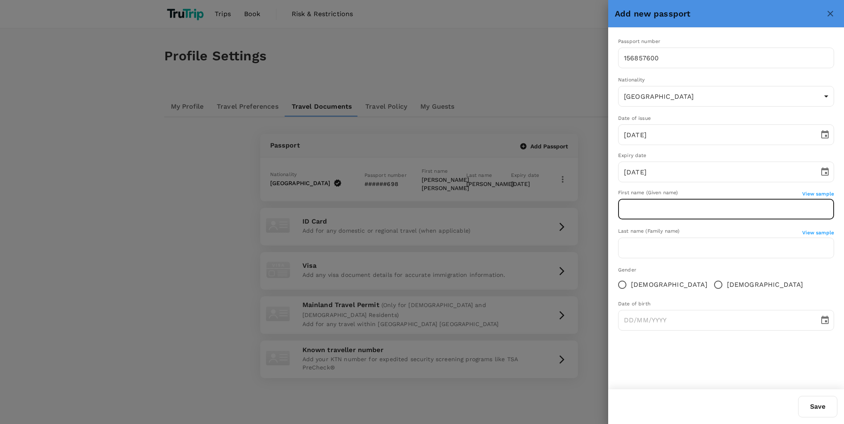
type input "DAVID"
type input "BROADSTOCK"
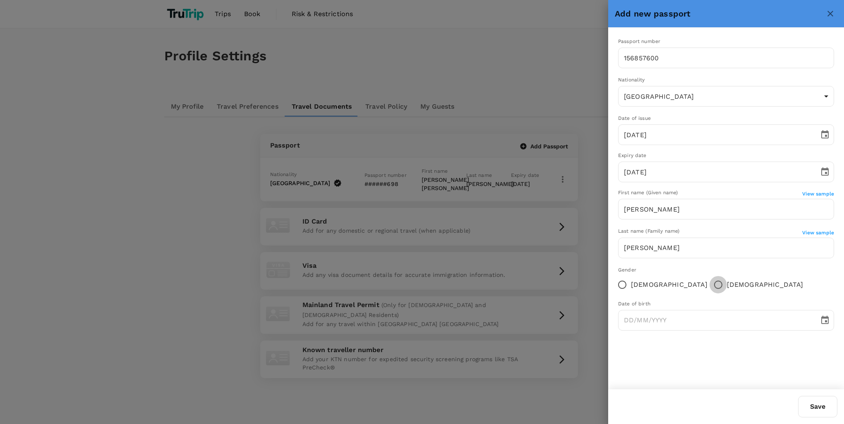
click at [709, 285] on input "Male" at bounding box center [717, 284] width 17 height 17
radio input "true"
click at [673, 213] on input "DAVID" at bounding box center [726, 209] width 216 height 21
type input "DAVID CLIVE"
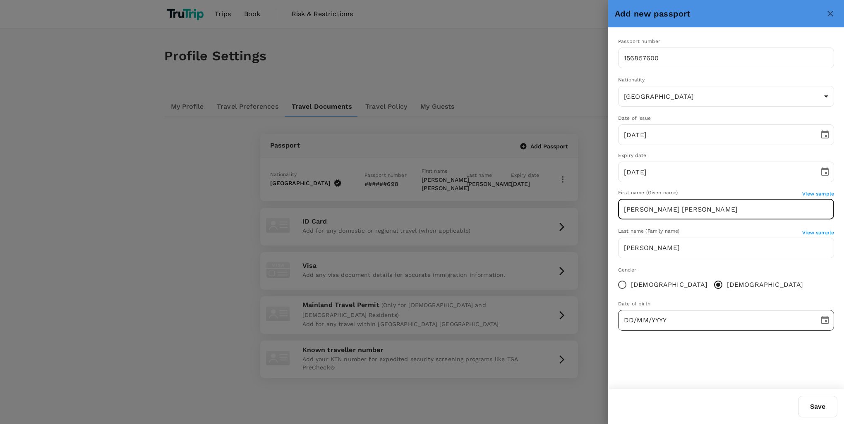
click at [648, 322] on input "DD/MM/YYYY" at bounding box center [715, 320] width 195 height 21
type input "18/07/1982"
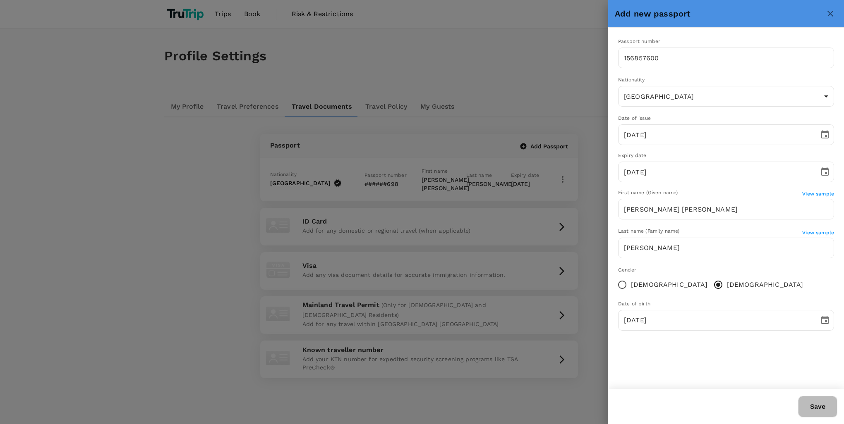
click at [812, 408] on button "Save" at bounding box center [817, 407] width 39 height 22
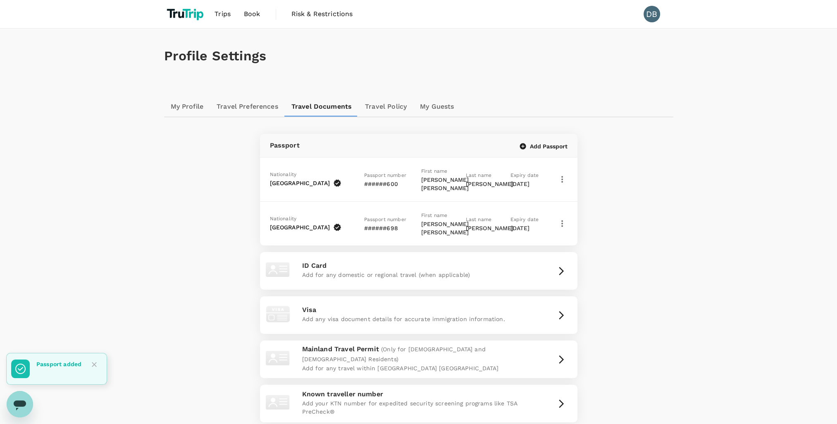
click at [563, 219] on icon "button" at bounding box center [562, 224] width 10 height 10
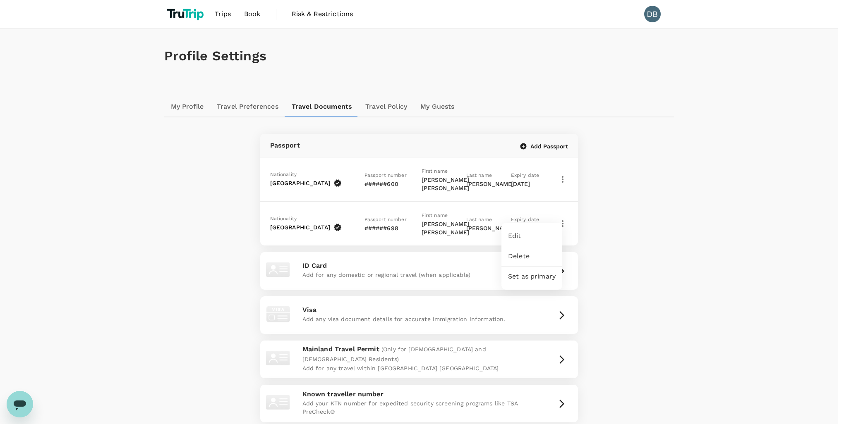
click at [521, 256] on span "Delete" at bounding box center [532, 256] width 48 height 10
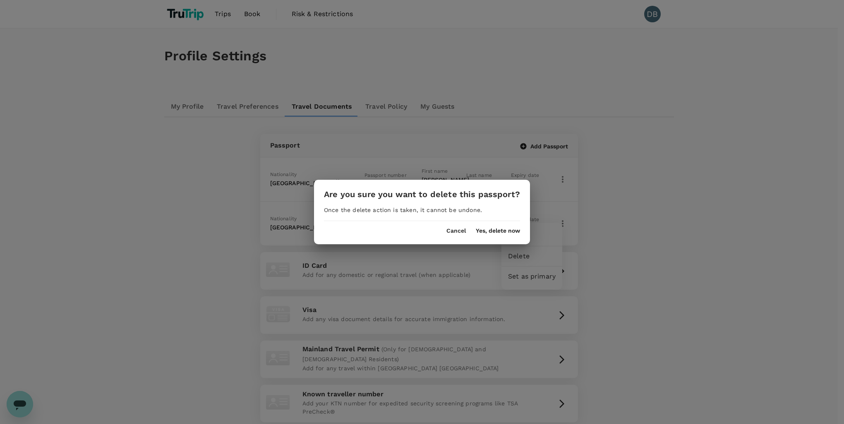
click at [496, 232] on button "Yes, delete now" at bounding box center [498, 231] width 44 height 7
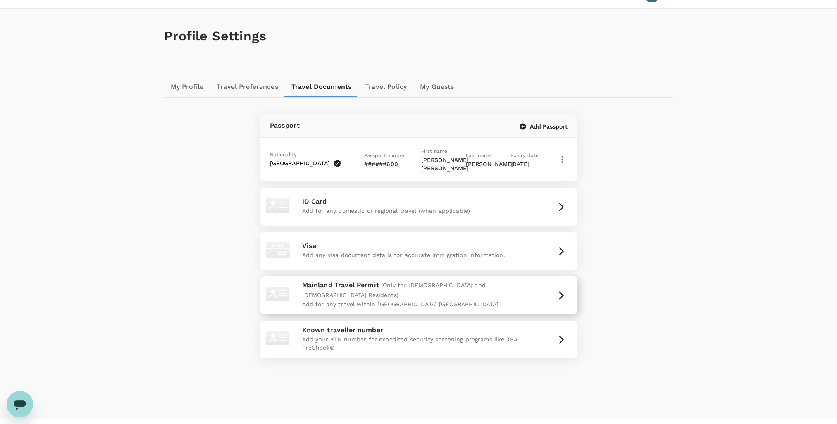
scroll to position [31, 0]
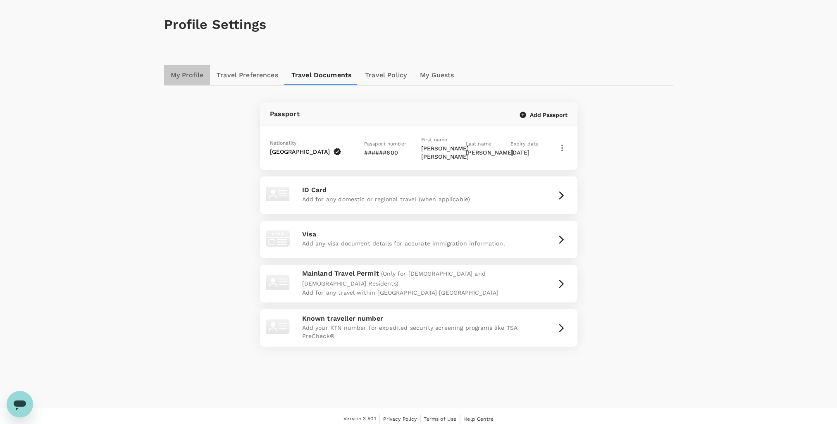
click at [184, 76] on link "My Profile" at bounding box center [187, 75] width 46 height 20
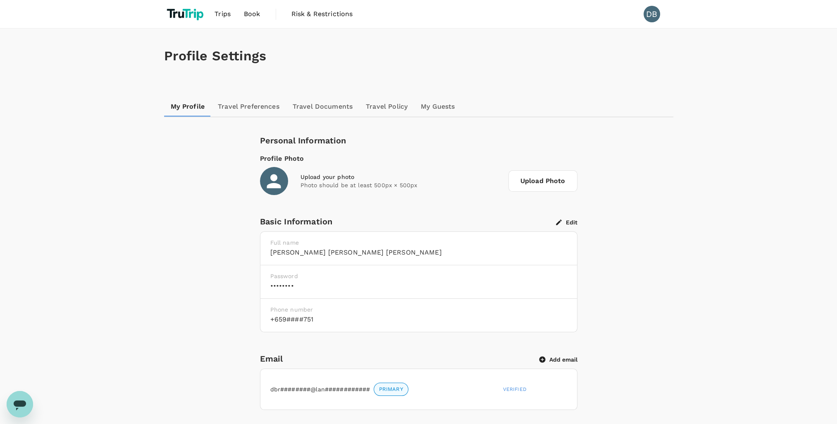
click at [232, 108] on link "Travel Preferences" at bounding box center [248, 107] width 75 height 20
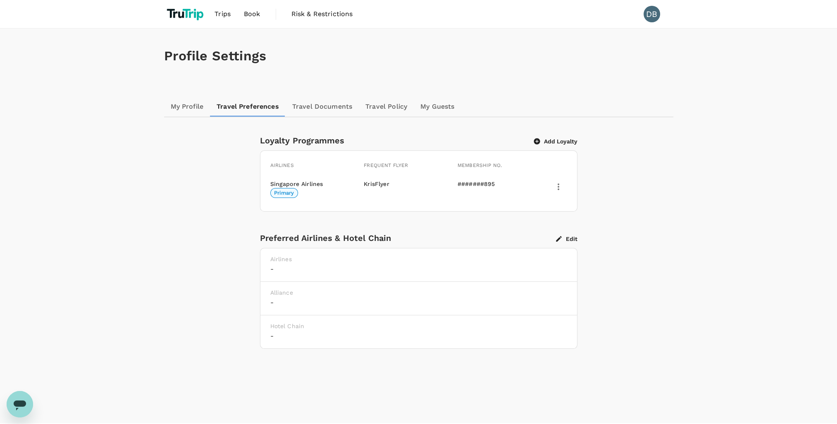
click at [277, 269] on h6 "-" at bounding box center [418, 269] width 297 height 12
click at [562, 235] on icon "button" at bounding box center [558, 238] width 7 height 7
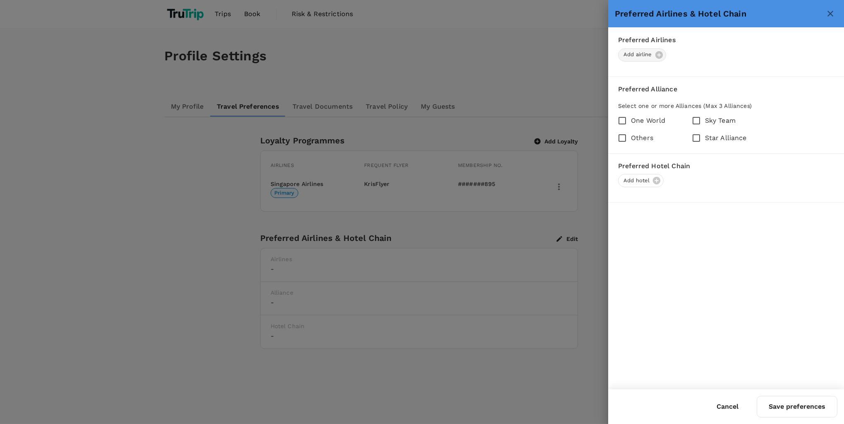
click at [658, 56] on div "Add airline" at bounding box center [642, 54] width 48 height 13
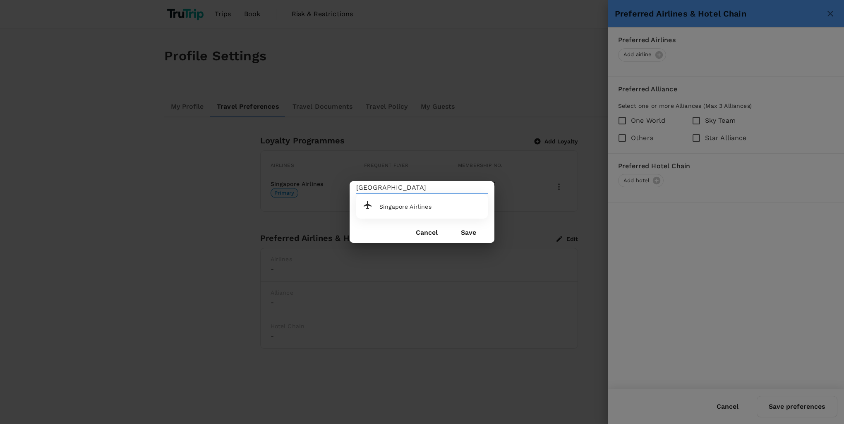
click at [405, 210] on div "Singapore Airlines" at bounding box center [418, 203] width 125 height 19
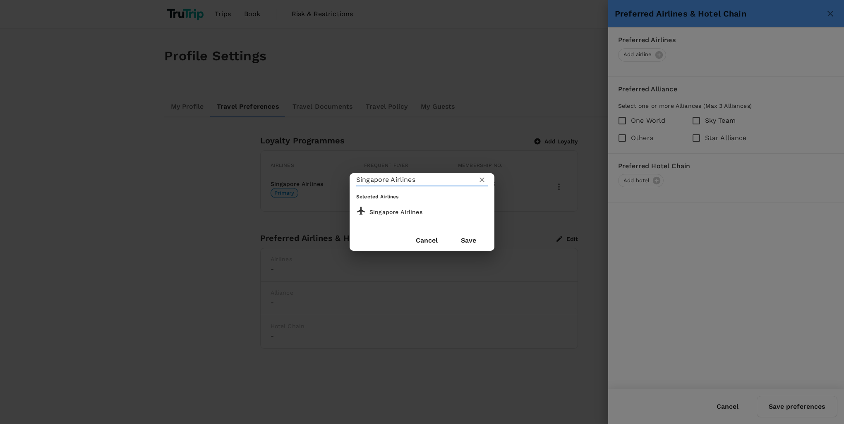
type input "Singapore Airlines"
click at [467, 242] on button "Save" at bounding box center [468, 240] width 38 height 21
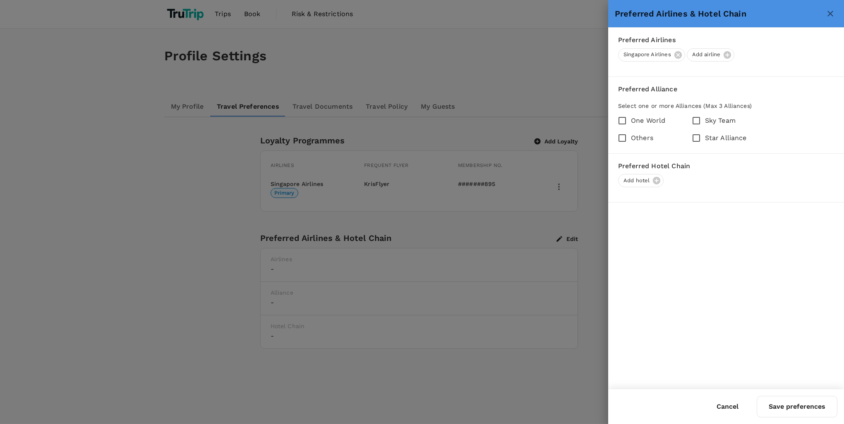
click at [788, 408] on button "Save preferences" at bounding box center [796, 407] width 81 height 22
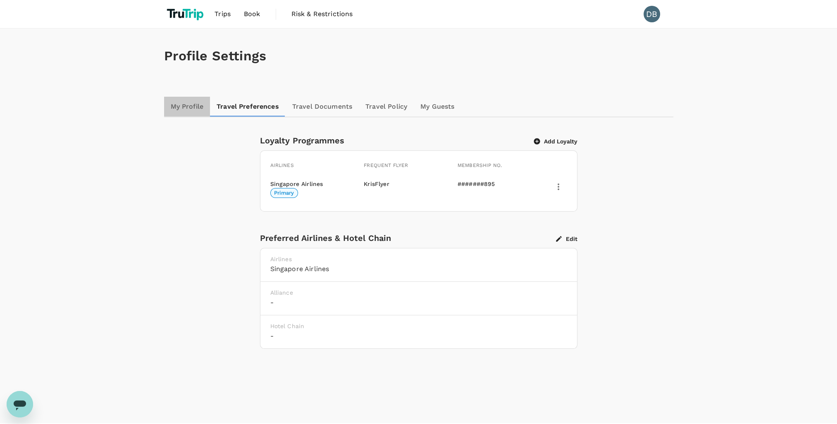
click at [193, 108] on link "My Profile" at bounding box center [187, 107] width 46 height 20
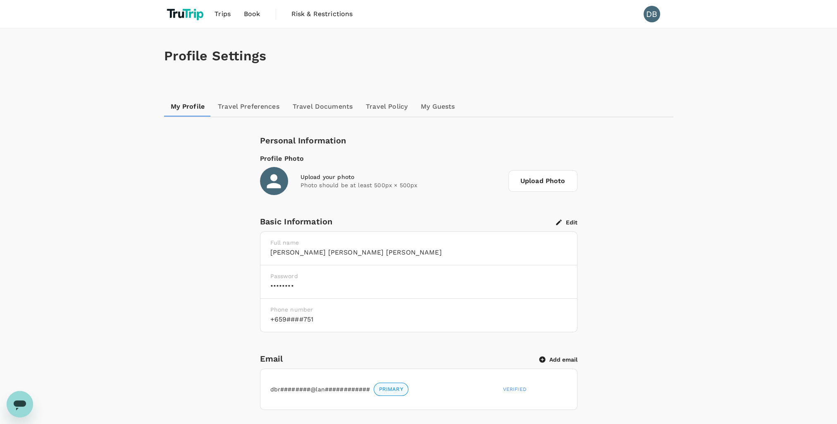
click at [222, 15] on span "Trips" at bounding box center [223, 14] width 16 height 10
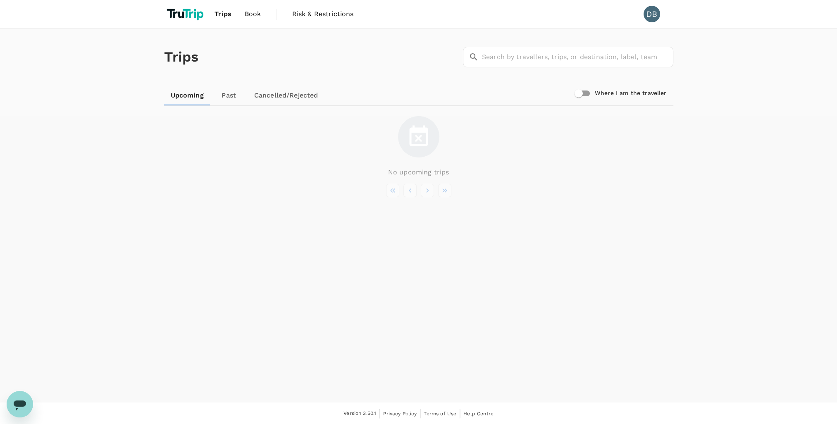
drag, startPoint x: 335, startPoint y: 45, endPoint x: 327, endPoint y: -6, distance: 51.5
click at [225, 14] on span "Trips" at bounding box center [223, 14] width 17 height 10
click at [225, 96] on link "Past" at bounding box center [229, 96] width 37 height 20
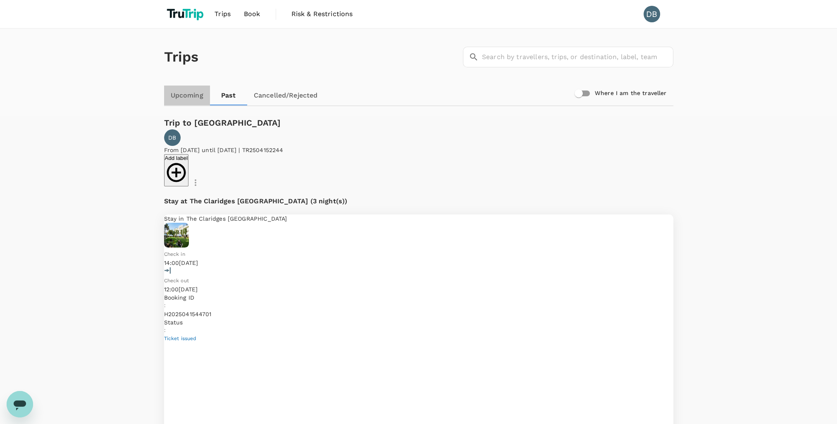
click at [190, 94] on link "Upcoming" at bounding box center [187, 96] width 46 height 20
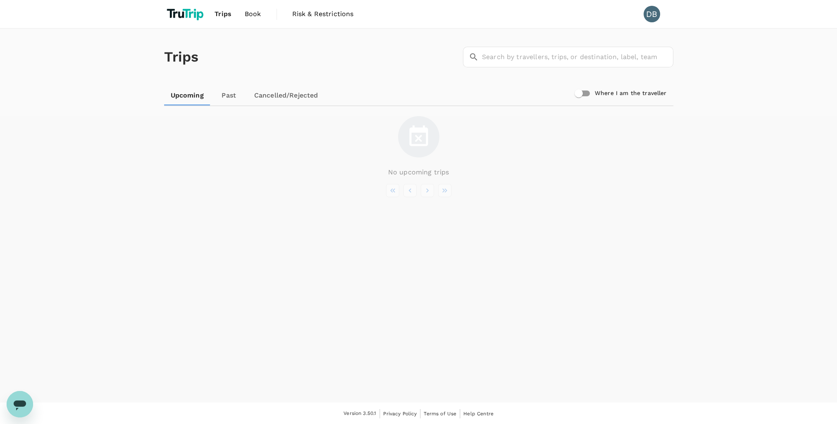
click at [226, 17] on span "Trips" at bounding box center [223, 14] width 17 height 10
click at [255, 17] on span "Book" at bounding box center [253, 14] width 17 height 10
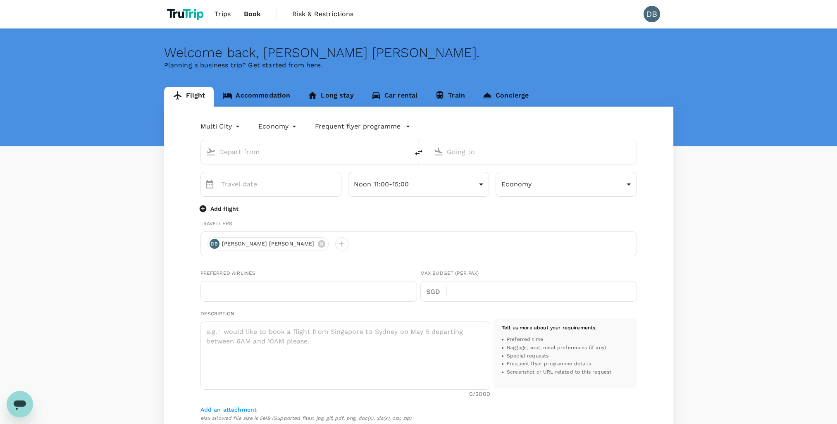
type input "roundtrip"
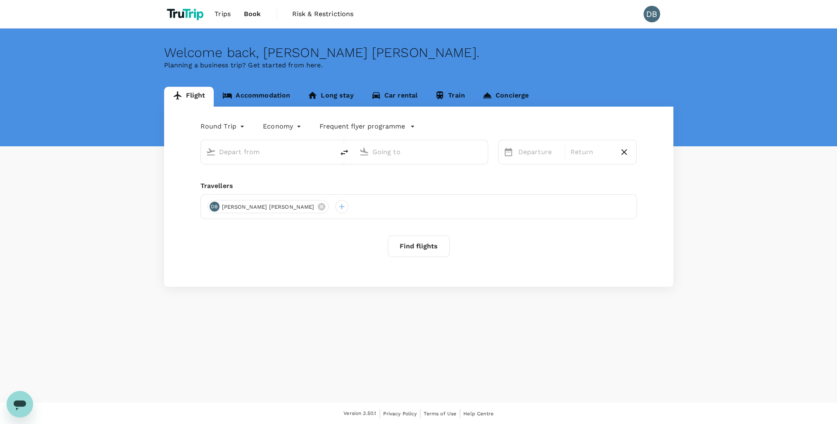
type input "Singapore Changi (SIN)"
type input "Indira Gandhi Intl (DEL)"
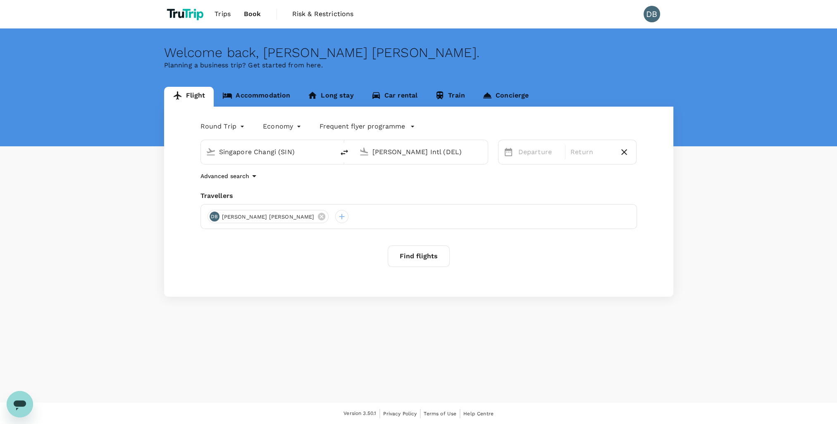
click at [264, 94] on link "Accommodation" at bounding box center [256, 97] width 85 height 20
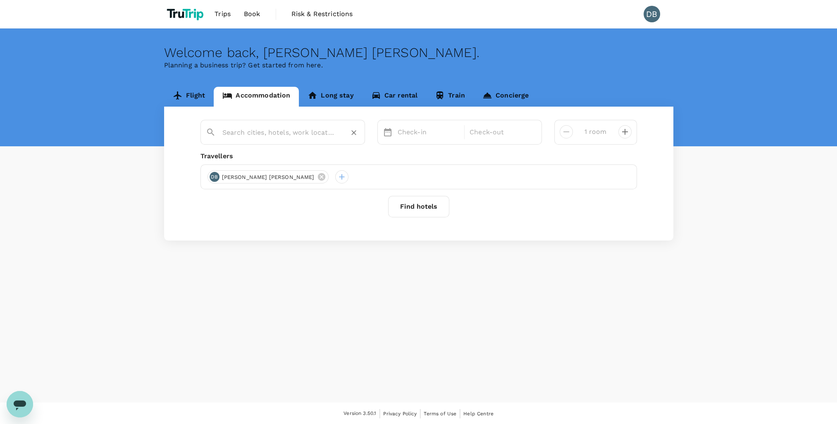
click at [258, 133] on input "text" at bounding box center [279, 132] width 114 height 13
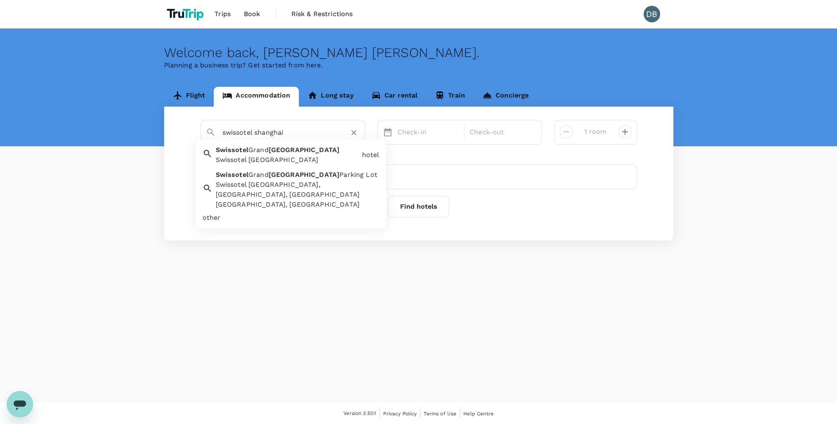
click at [269, 153] on span "Grand" at bounding box center [259, 150] width 20 height 8
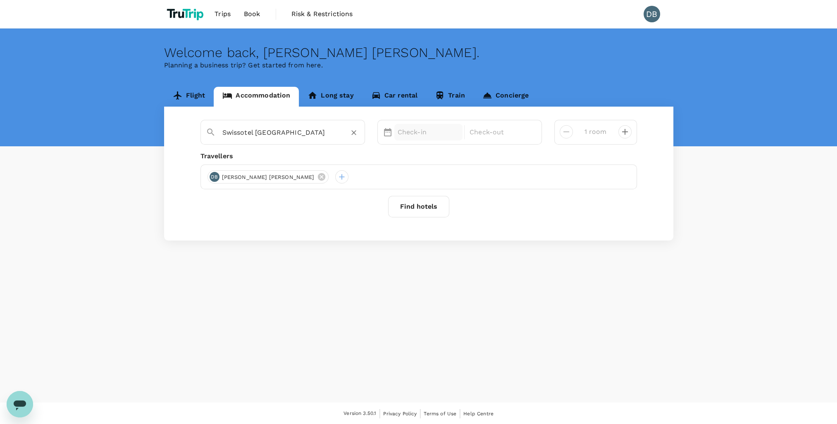
type input "Swissotel Grand Shanghai"
click at [420, 136] on p "Check-in" at bounding box center [429, 132] width 62 height 10
click at [395, 267] on div "31" at bounding box center [395, 267] width 16 height 16
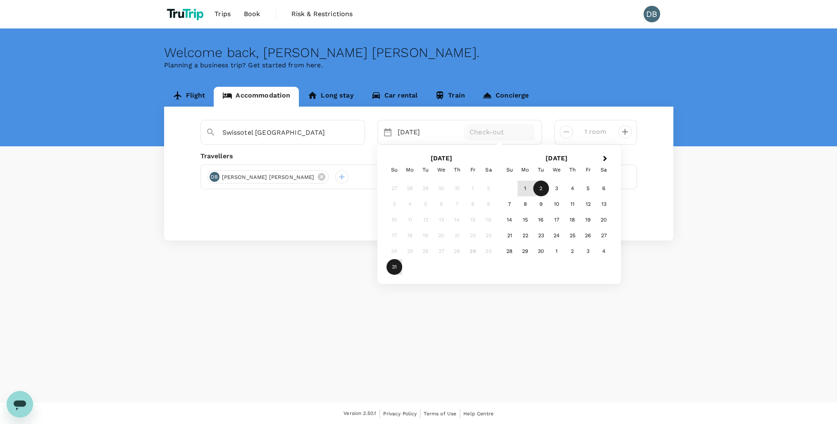
click at [543, 189] on div "2" at bounding box center [541, 189] width 16 height 16
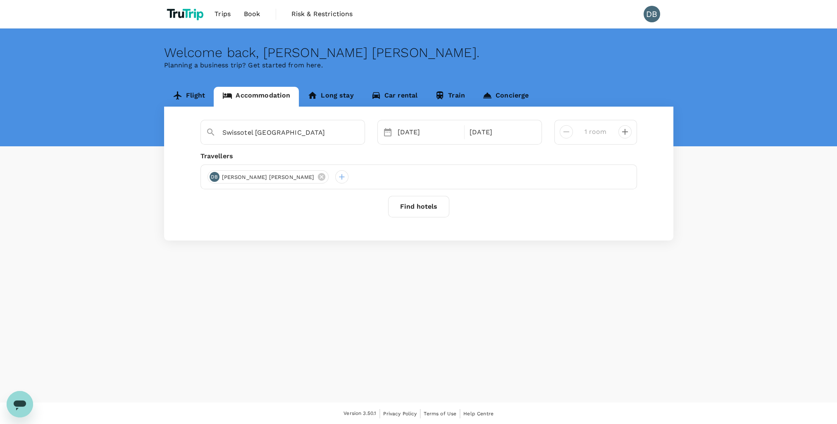
click at [417, 208] on button "Find hotels" at bounding box center [418, 207] width 61 height 22
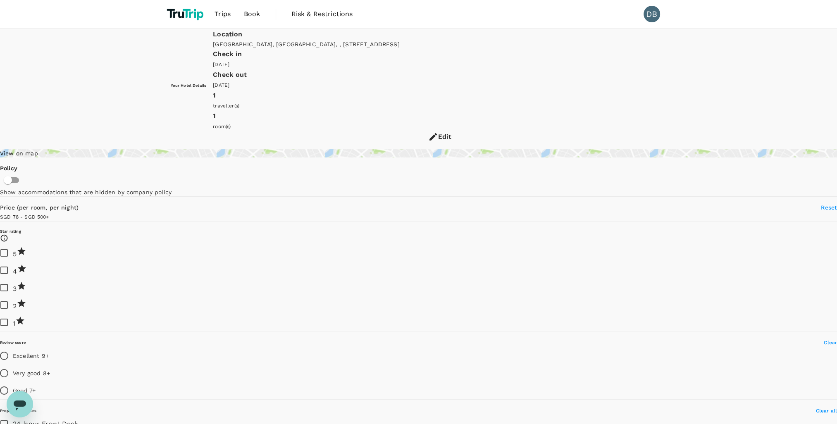
type input "499.67"
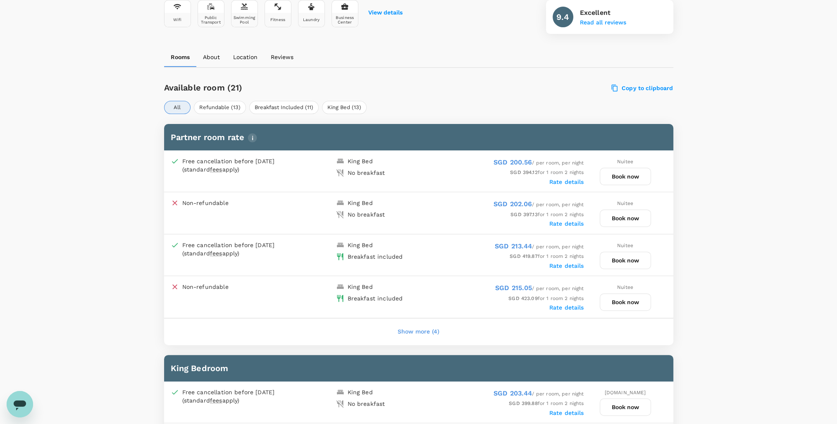
scroll to position [331, 0]
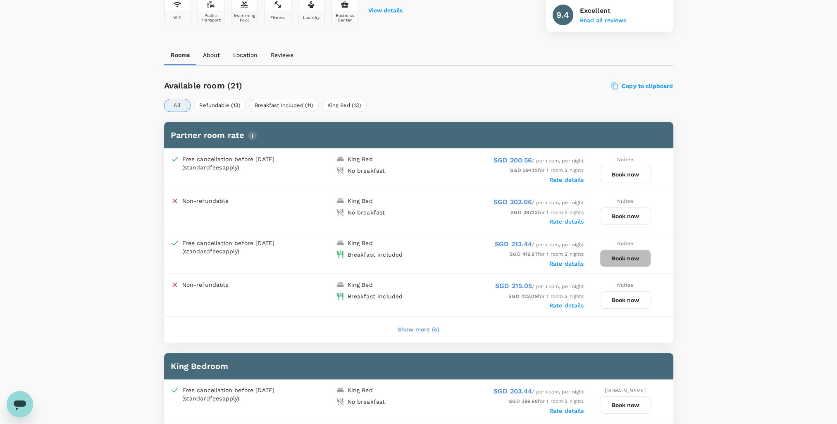
click at [627, 257] on button "Book now" at bounding box center [625, 258] width 51 height 17
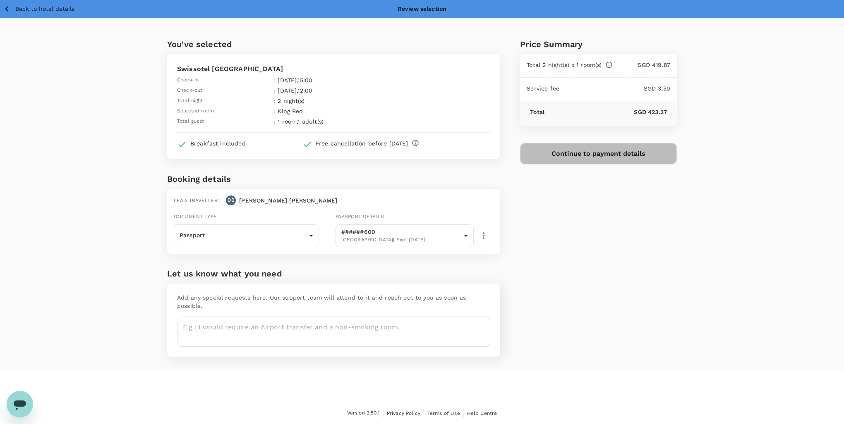
click at [602, 156] on button "Continue to payment details" at bounding box center [598, 154] width 157 height 22
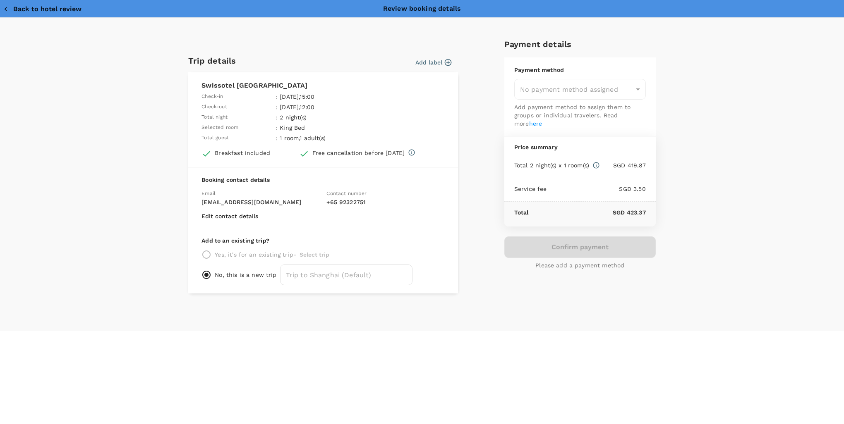
type input "9b2d5972-482b-46ee-bb6c-b2f7db776bff"
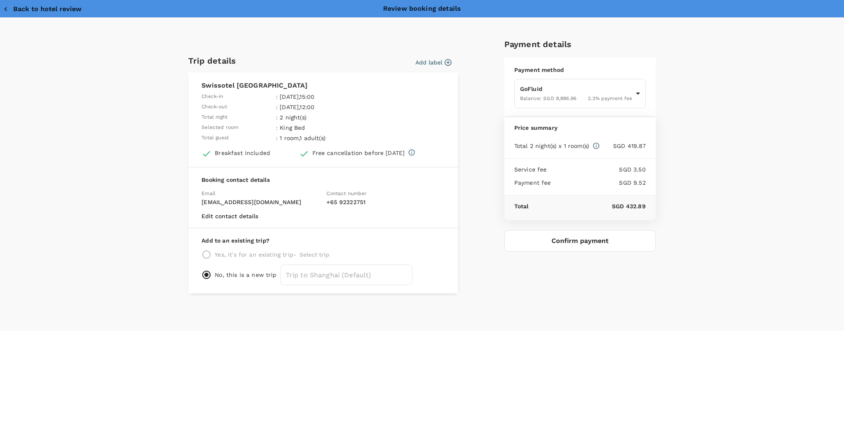
click at [585, 240] on button "Confirm payment" at bounding box center [579, 241] width 151 height 22
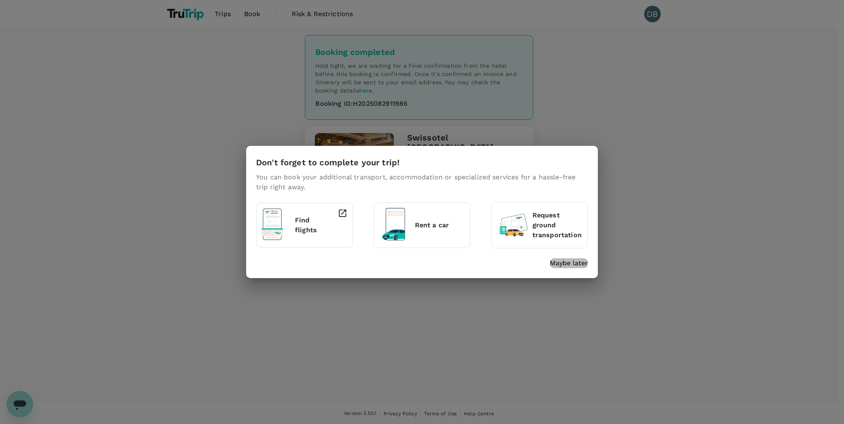
click at [564, 262] on p "Maybe later" at bounding box center [569, 263] width 38 height 10
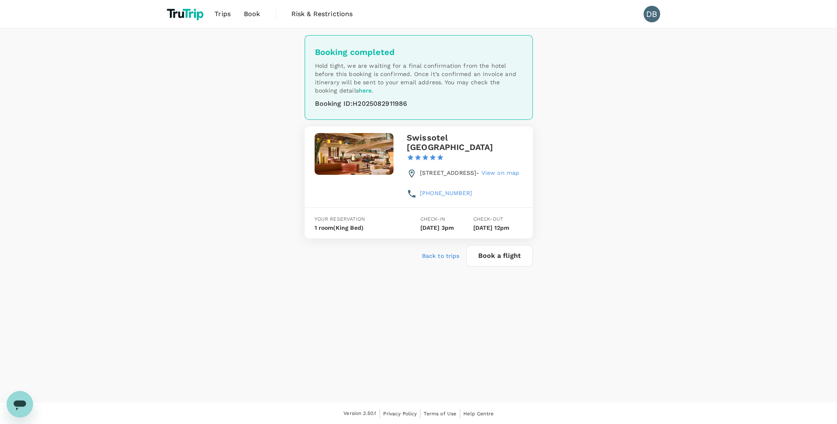
click at [256, 17] on span "Book" at bounding box center [252, 14] width 17 height 10
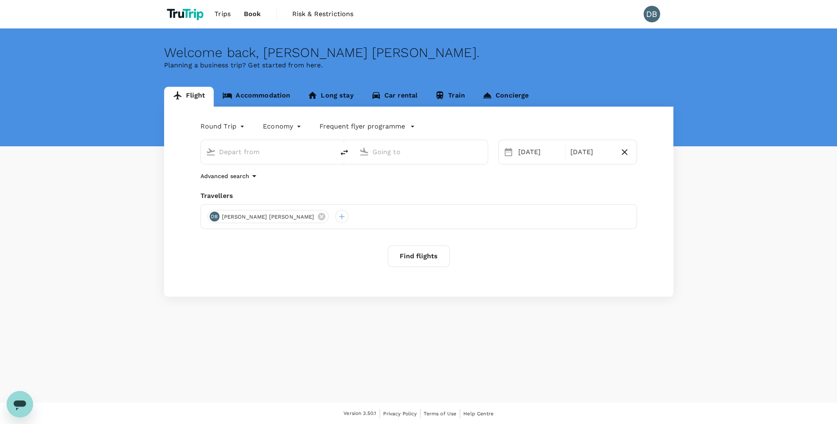
type input "Singapore Changi (SIN)"
type input "[PERSON_NAME] Intl (DEL)"
type input "Singapore Changi (SIN)"
type input "[PERSON_NAME] Intl (DEL)"
click at [253, 92] on link "Accommodation" at bounding box center [256, 97] width 85 height 20
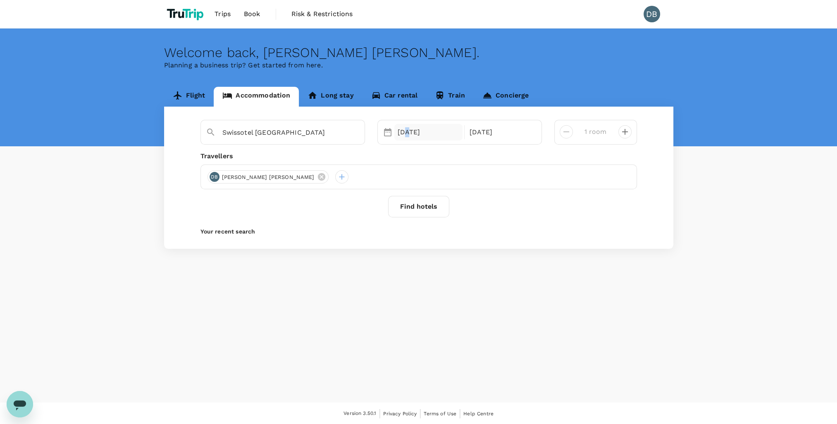
click at [405, 134] on div "[DATE]" at bounding box center [429, 132] width 69 height 17
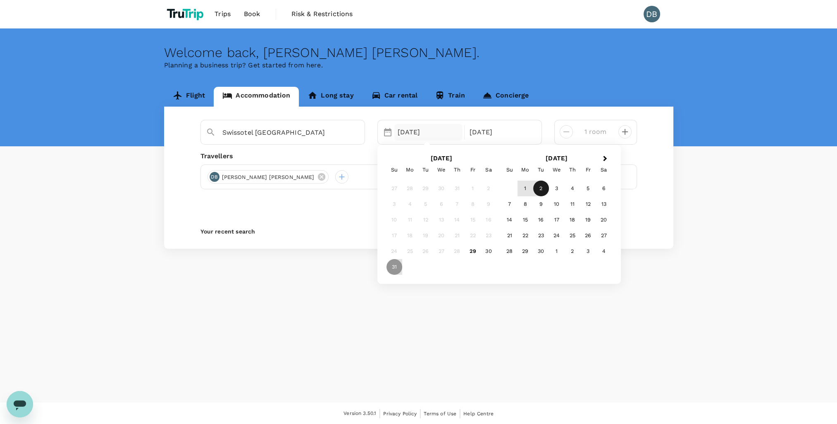
click at [543, 190] on div "2" at bounding box center [541, 189] width 16 height 16
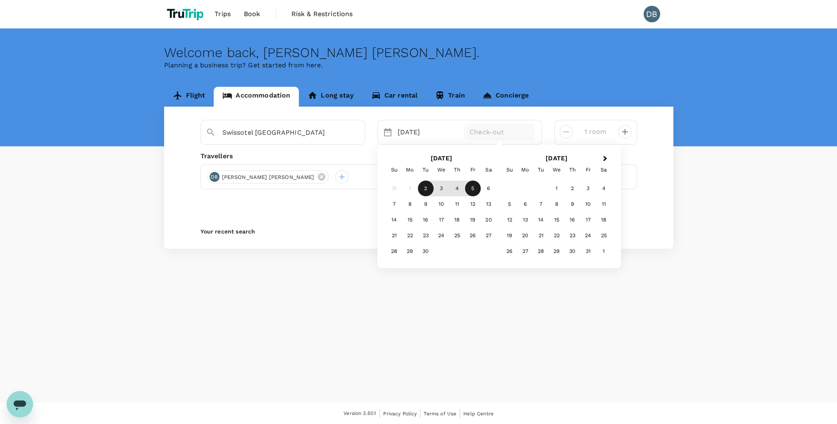
click at [475, 189] on div "5" at bounding box center [473, 189] width 16 height 16
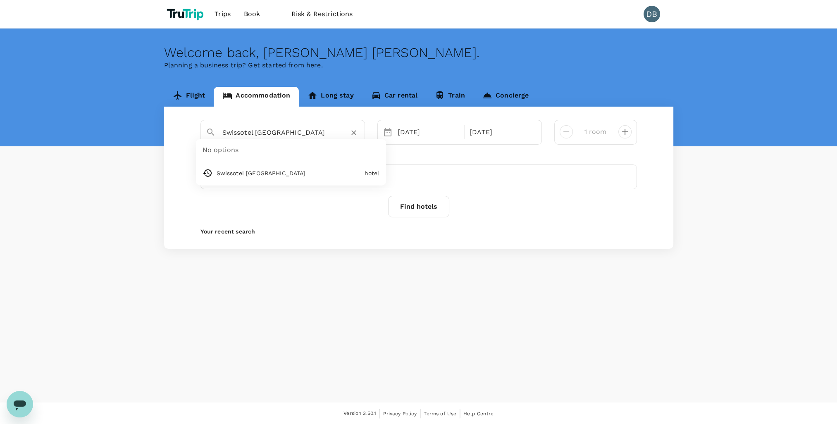
drag, startPoint x: 320, startPoint y: 134, endPoint x: 160, endPoint y: 122, distance: 160.1
click at [160, 122] on div "Flight Accommodation Long stay Car rental Train Concierge Swissotel Grand Shang…" at bounding box center [418, 168] width 529 height 162
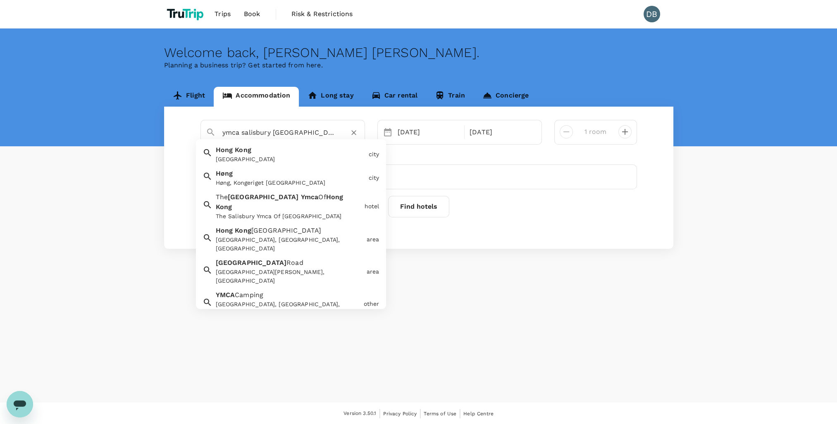
click at [253, 212] on div "The Salisbury Ymca Of Hong Kong" at bounding box center [289, 216] width 146 height 9
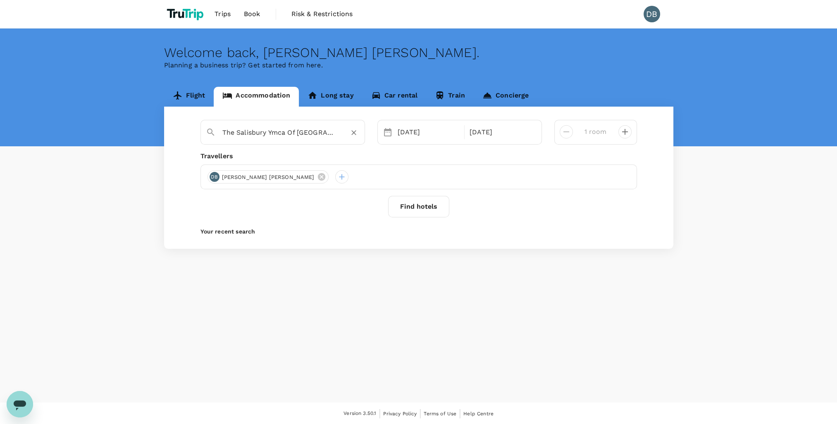
type input "The Salisbury Ymca Of Hong Kong"
click at [409, 205] on button "Find hotels" at bounding box center [418, 207] width 61 height 22
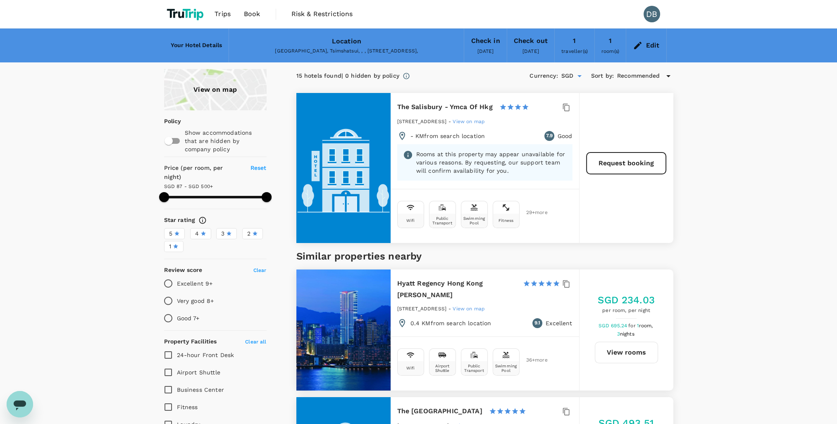
click at [216, 94] on div "View on map" at bounding box center [215, 89] width 103 height 41
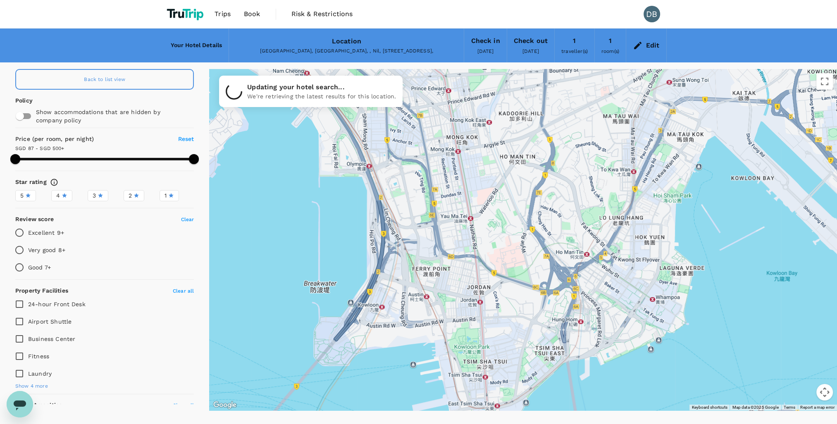
drag, startPoint x: 412, startPoint y: 101, endPoint x: 471, endPoint y: 222, distance: 134.3
click at [471, 220] on div at bounding box center [523, 240] width 628 height 342
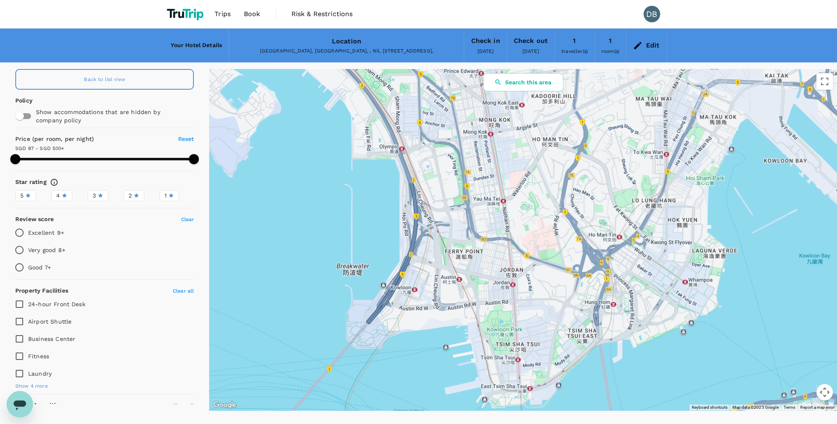
drag, startPoint x: 448, startPoint y: 176, endPoint x: 476, endPoint y: 132, distance: 51.9
click at [476, 132] on div at bounding box center [523, 240] width 628 height 342
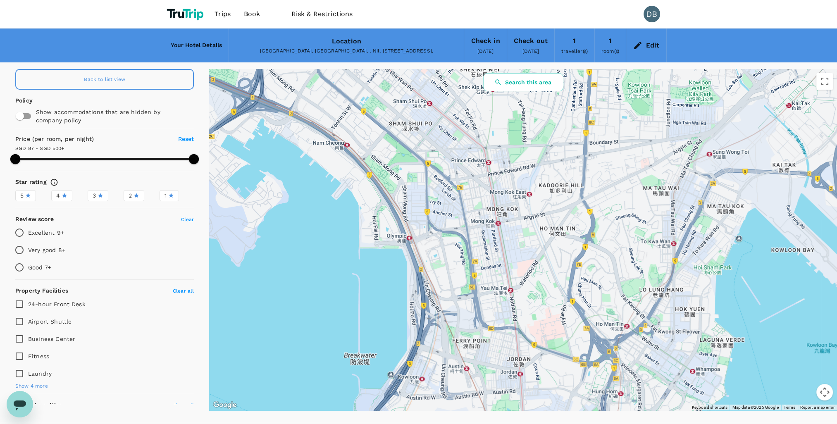
drag, startPoint x: 499, startPoint y: 167, endPoint x: 505, endPoint y: 259, distance: 92.0
click at [505, 259] on div at bounding box center [523, 240] width 628 height 342
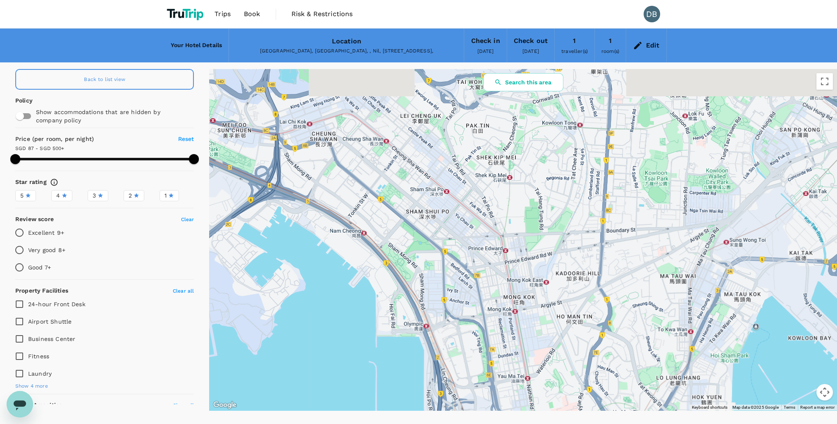
drag, startPoint x: 498, startPoint y: 184, endPoint x: 517, endPoint y: 272, distance: 90.2
click at [517, 271] on div at bounding box center [523, 240] width 628 height 342
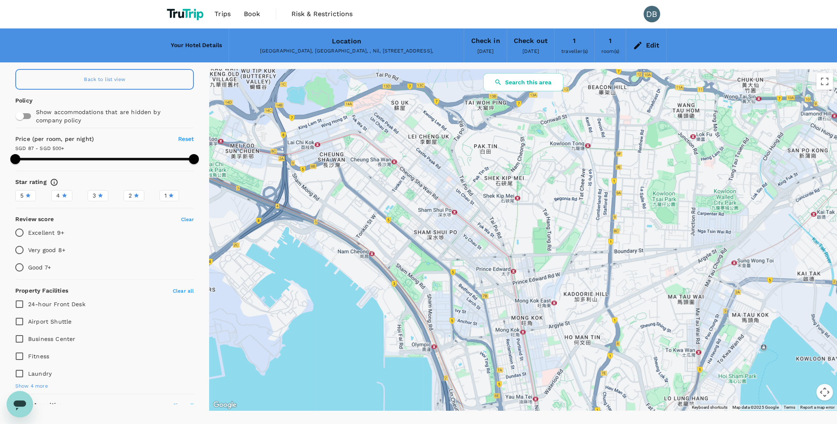
click at [114, 82] on div "Back to list view" at bounding box center [104, 79] width 179 height 21
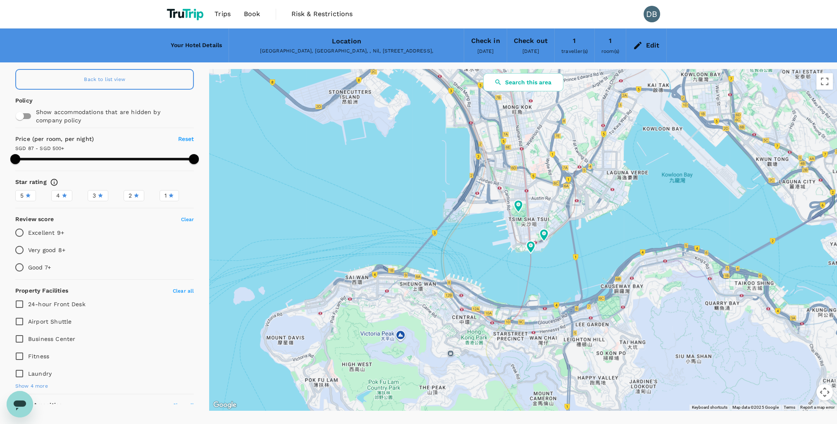
type input "499.89"
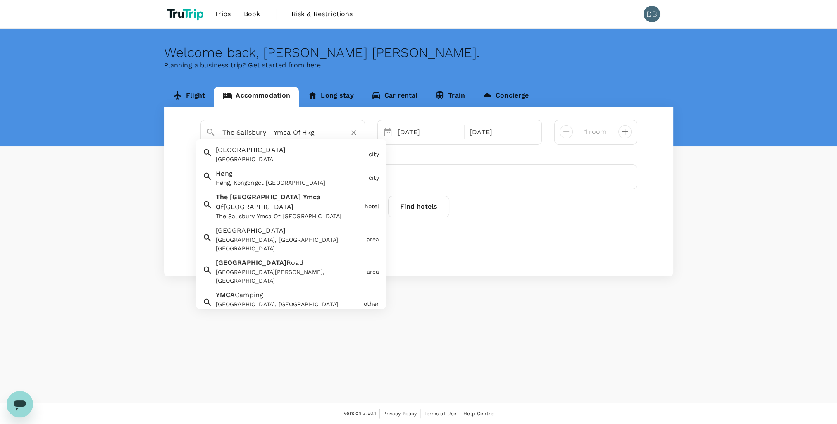
drag, startPoint x: 321, startPoint y: 136, endPoint x: 142, endPoint y: 123, distance: 179.1
click at [147, 124] on div "Flight Accommodation Long stay Car rental Train Concierge The Salisbury - Ymca …" at bounding box center [418, 182] width 837 height 190
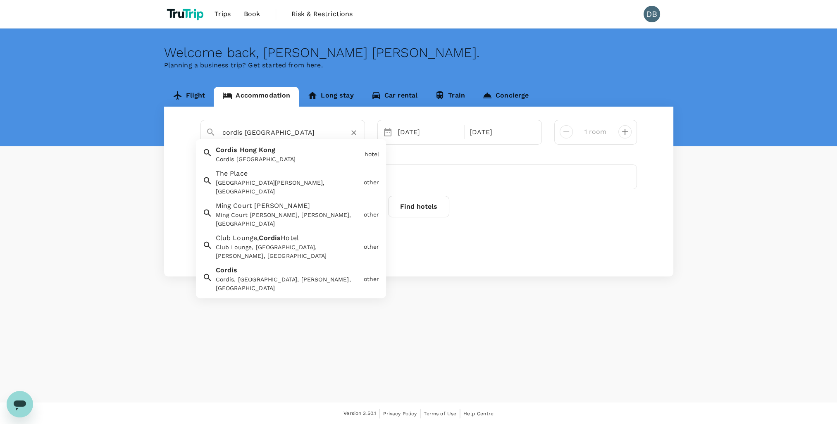
click at [247, 157] on div "Cordis Hong Kong" at bounding box center [289, 159] width 146 height 9
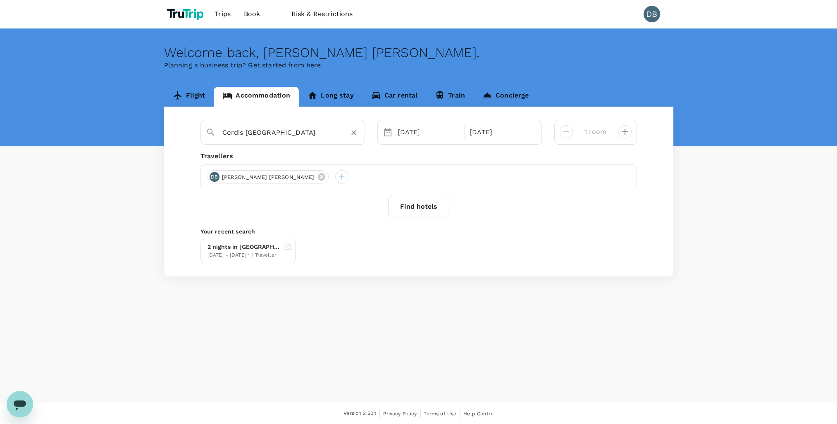
type input "Cordis Hong Kong"
click at [421, 207] on button "Find hotels" at bounding box center [418, 207] width 61 height 22
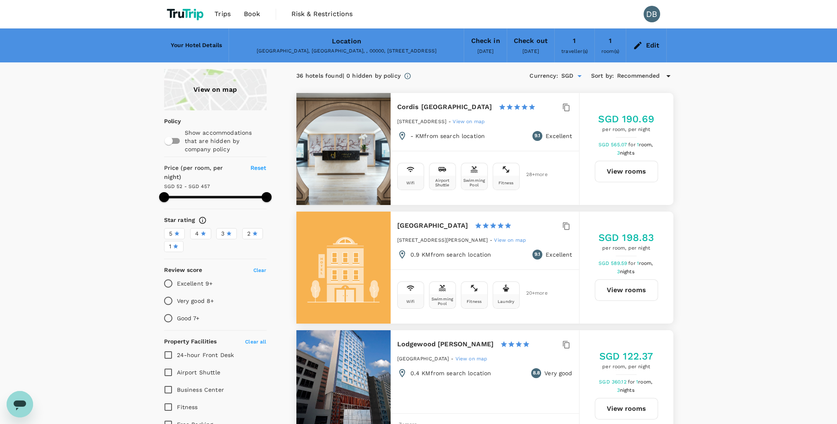
type input "456.46"
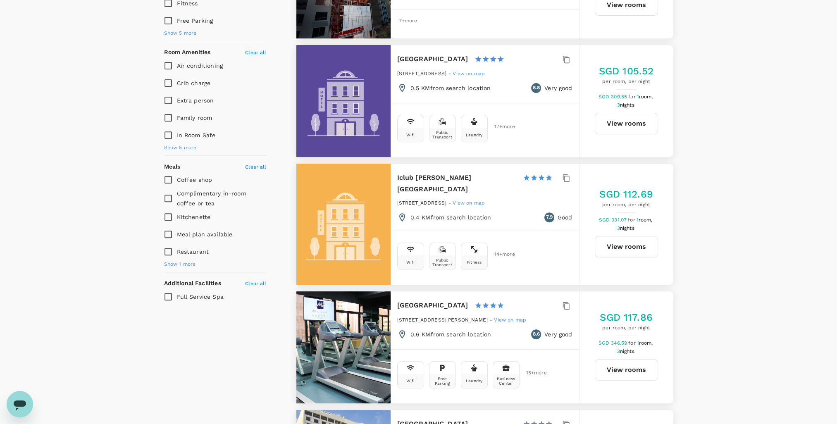
scroll to position [331, 0]
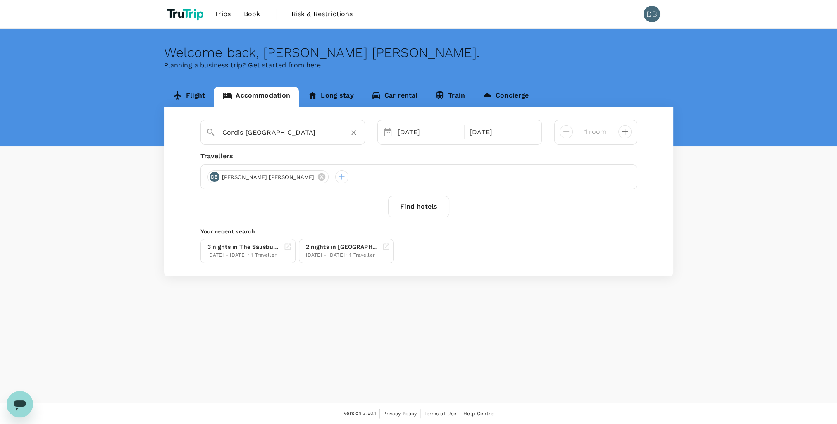
click at [230, 134] on input "Cordis Hong Kong" at bounding box center [279, 132] width 114 height 13
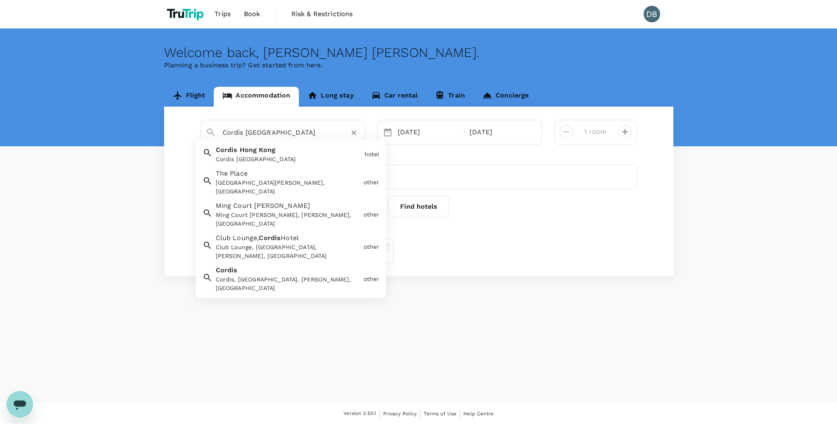
click at [230, 134] on input "Cordis Hong Kong" at bounding box center [279, 132] width 114 height 13
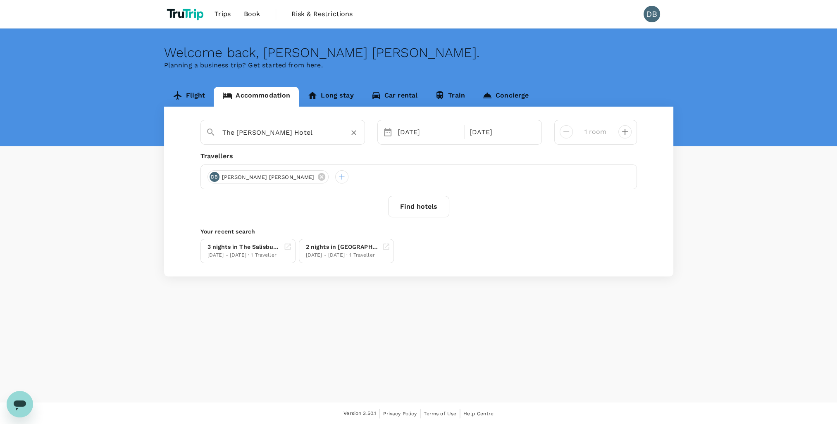
type input "The Nathan Hotel"
click at [413, 211] on button "Find hotels" at bounding box center [418, 207] width 61 height 22
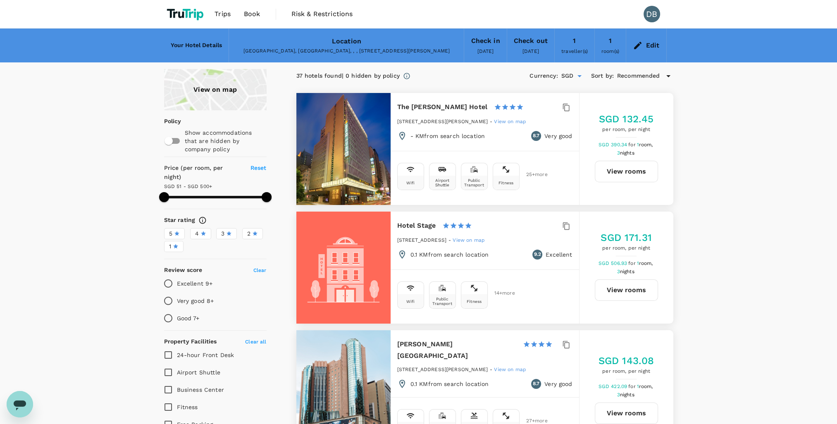
click at [617, 171] on button "View rooms" at bounding box center [626, 172] width 63 height 22
type input "499.32"
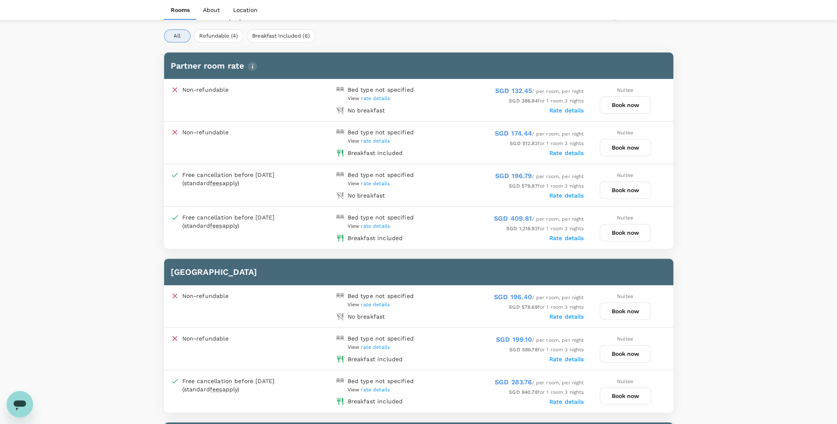
scroll to position [414, 0]
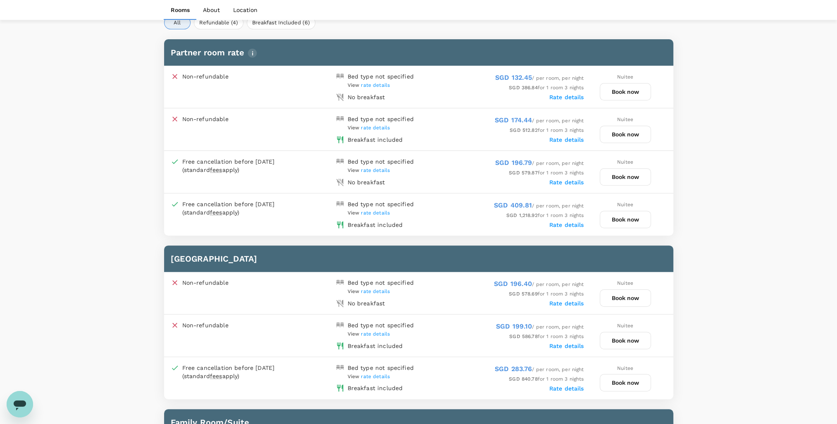
click at [629, 94] on button "Book now" at bounding box center [625, 91] width 51 height 17
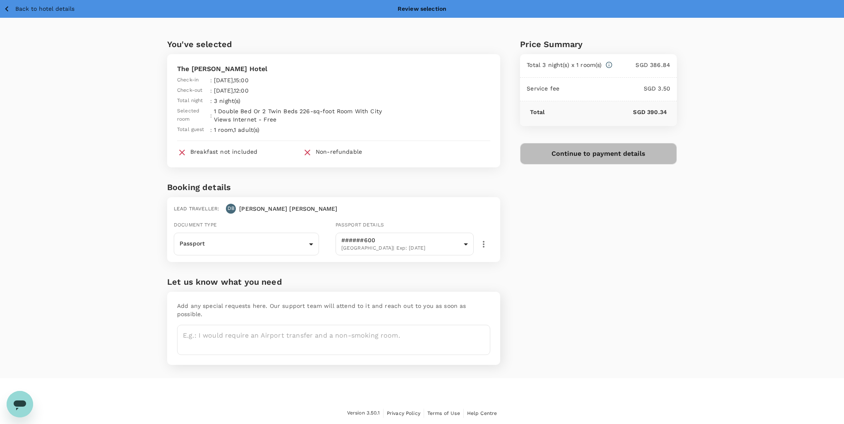
click at [596, 153] on button "Continue to payment details" at bounding box center [598, 154] width 157 height 22
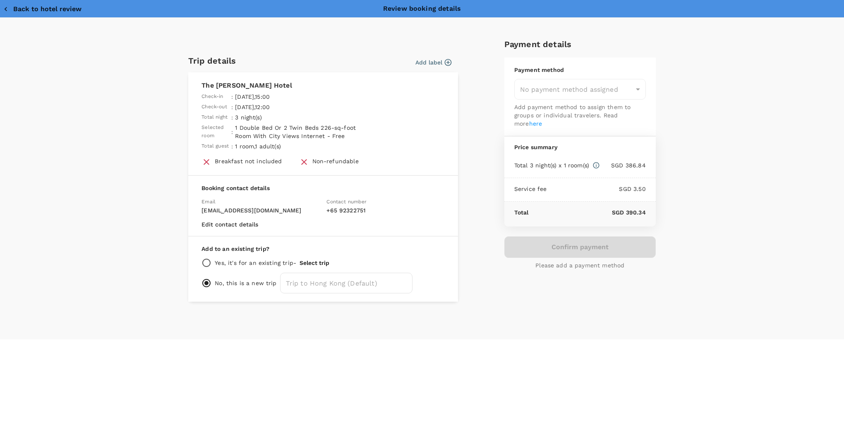
type input "9b2d5972-482b-46ee-bb6c-b2f7db776bff"
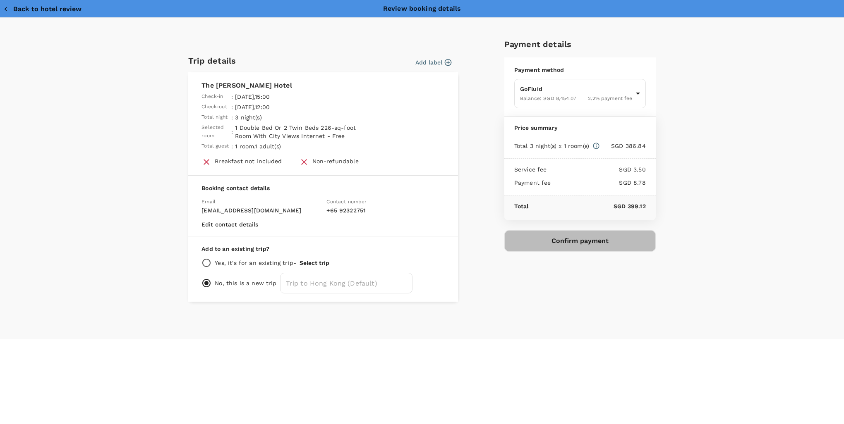
click at [568, 242] on button "Confirm payment" at bounding box center [579, 241] width 151 height 22
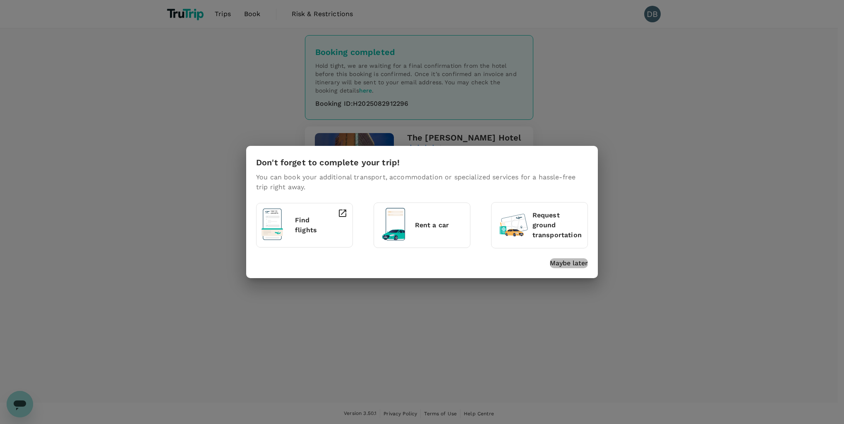
click at [563, 265] on p "Maybe later" at bounding box center [569, 263] width 38 height 10
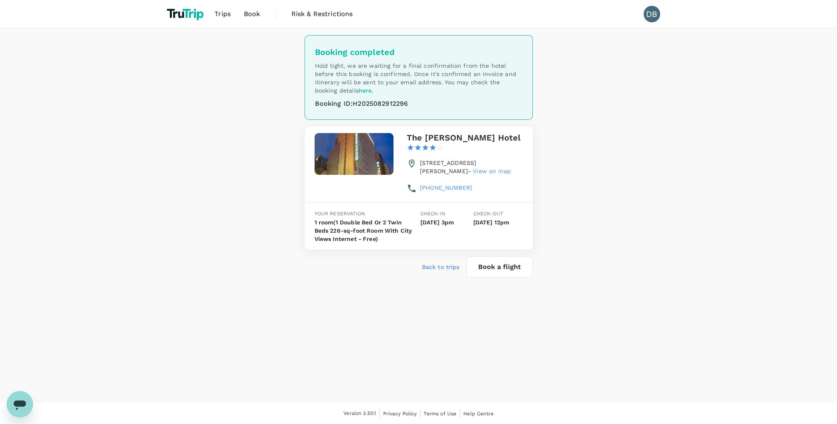
click at [252, 16] on span "Book" at bounding box center [252, 14] width 17 height 10
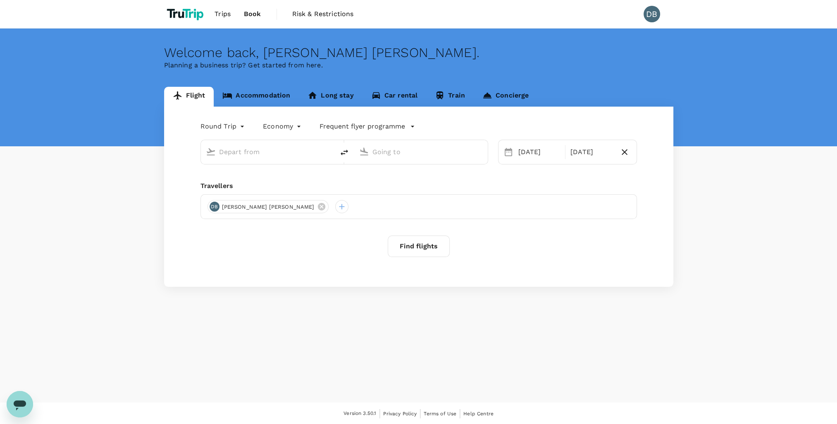
type input "Singapore Changi (SIN)"
type input "Indira Gandhi Intl (DEL)"
type input "Singapore Changi (SIN)"
type input "Indira Gandhi Intl (DEL)"
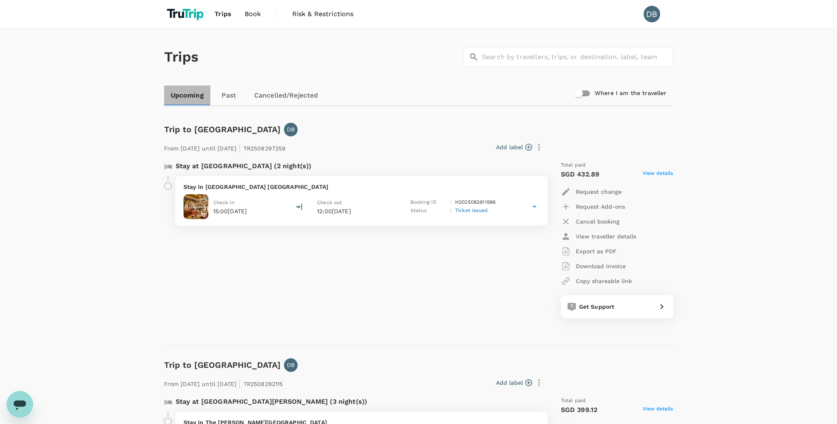
click at [192, 97] on link "Upcoming" at bounding box center [187, 96] width 46 height 20
click at [231, 97] on link "Past" at bounding box center [229, 96] width 37 height 20
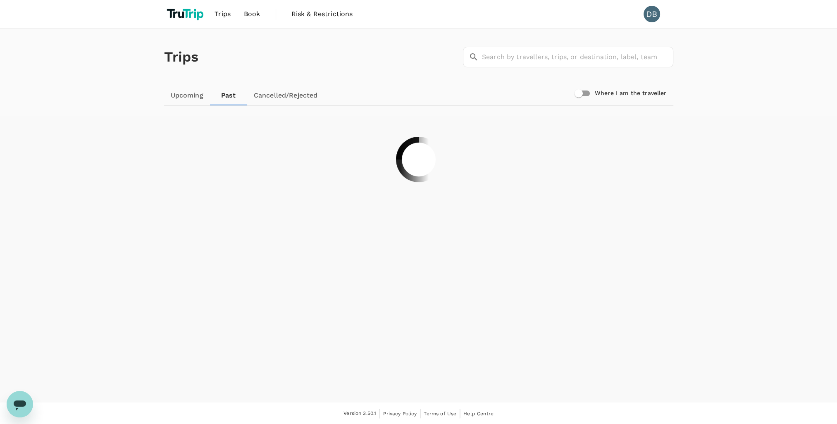
click at [194, 93] on link "Upcoming" at bounding box center [187, 96] width 46 height 20
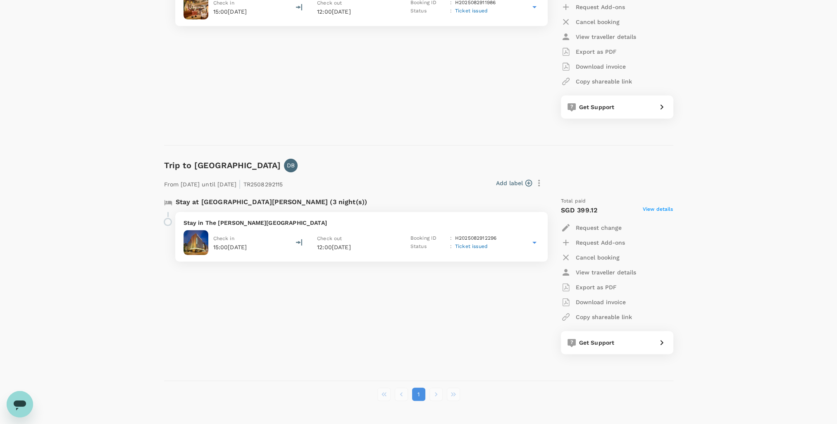
scroll to position [224, 0]
